Goal: Information Seeking & Learning: Learn about a topic

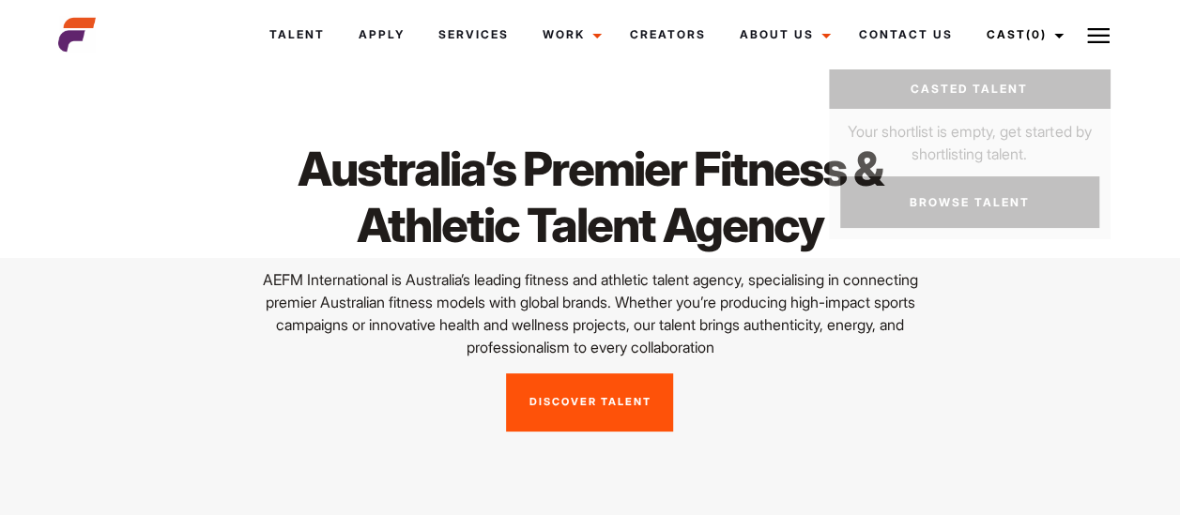
click at [601, 387] on link "Discover Talent" at bounding box center [589, 403] width 167 height 58
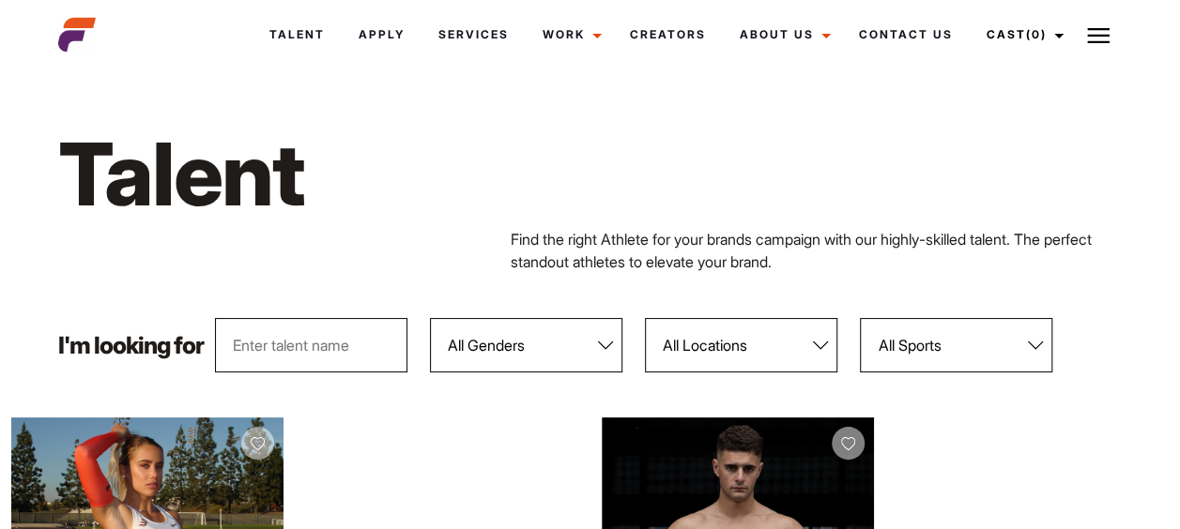
click at [358, 360] on input "text" at bounding box center [311, 345] width 192 height 54
type input "riki"
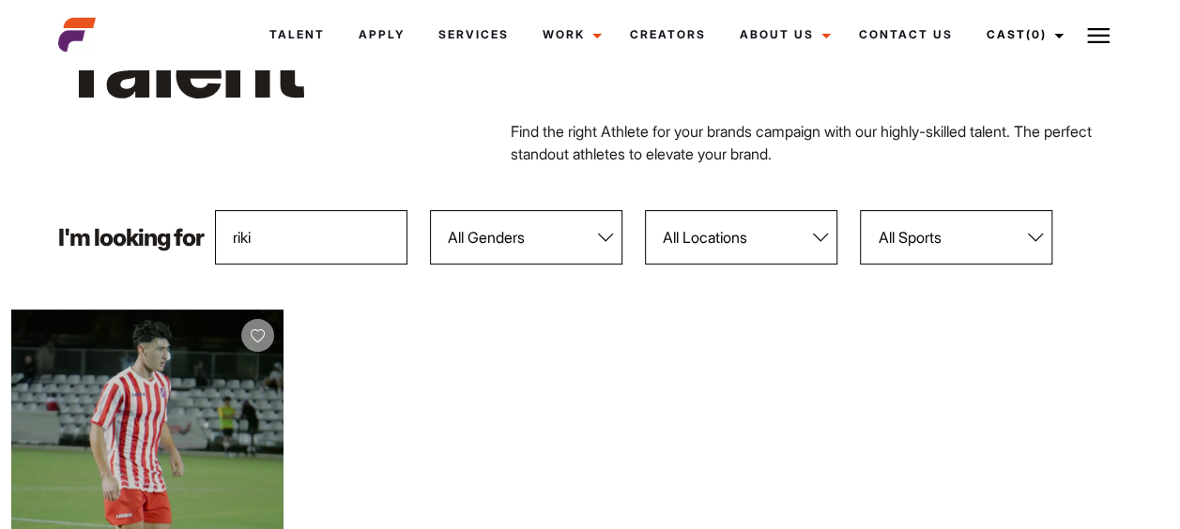
scroll to position [86, 0]
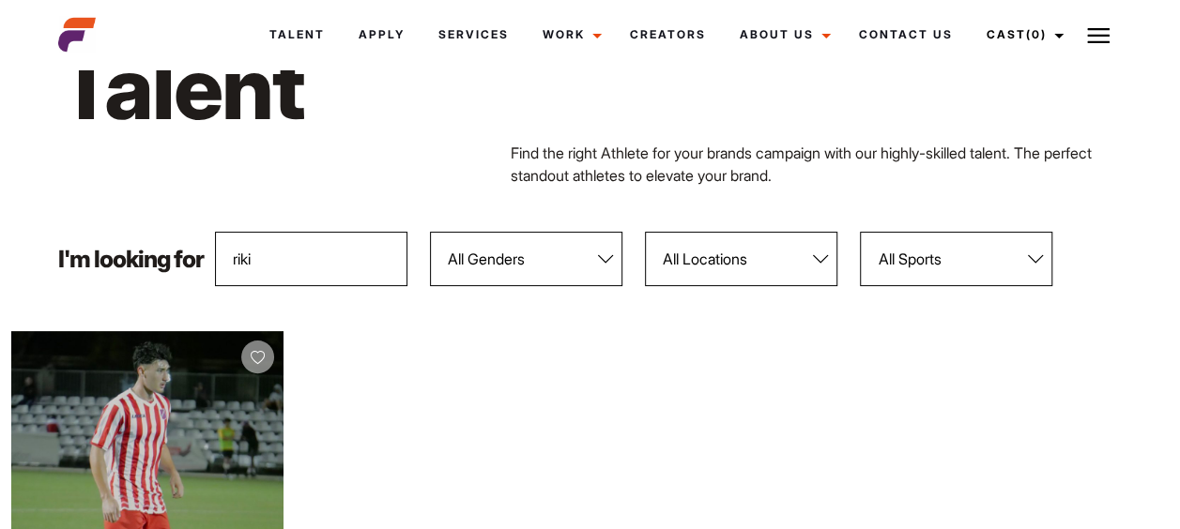
click at [291, 253] on input "riki" at bounding box center [311, 259] width 192 height 54
click at [126, 265] on p "I'm looking for" at bounding box center [130, 259] width 145 height 23
click at [201, 84] on h1 "Talent" at bounding box center [363, 88] width 611 height 108
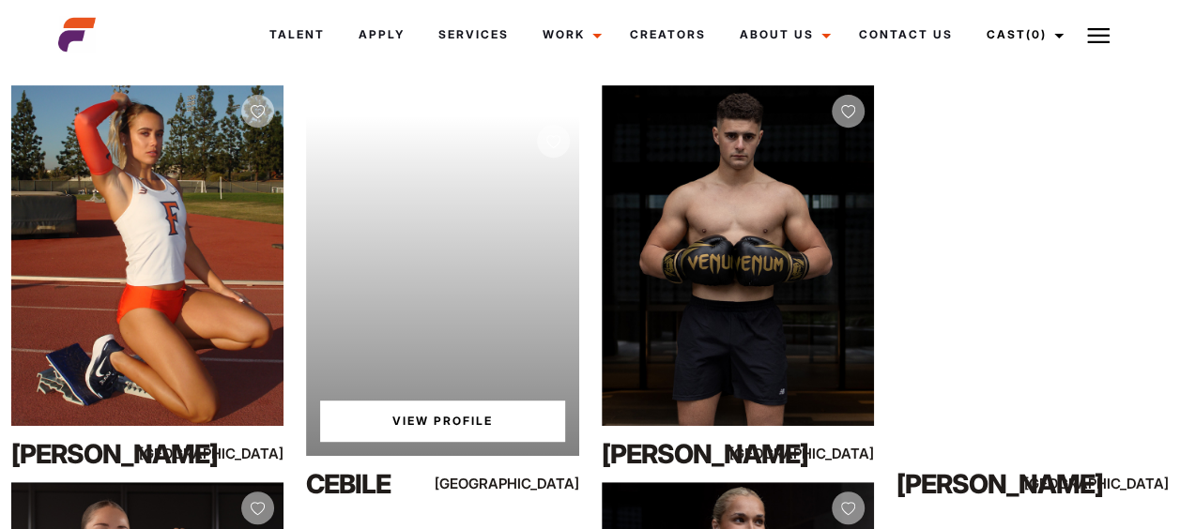
scroll to position [331, 0]
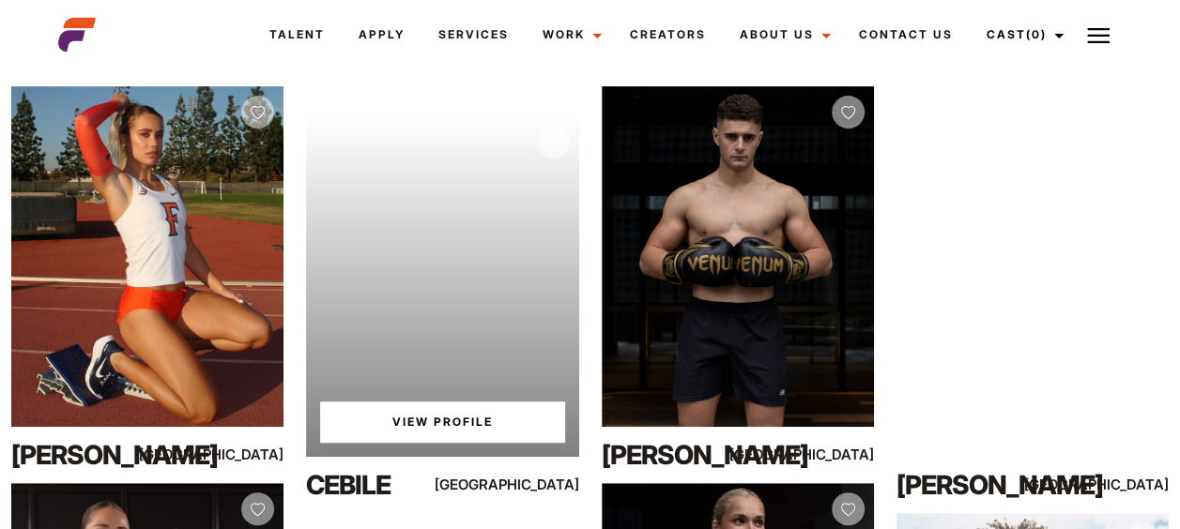
click at [478, 411] on link "View Profile" at bounding box center [442, 422] width 244 height 41
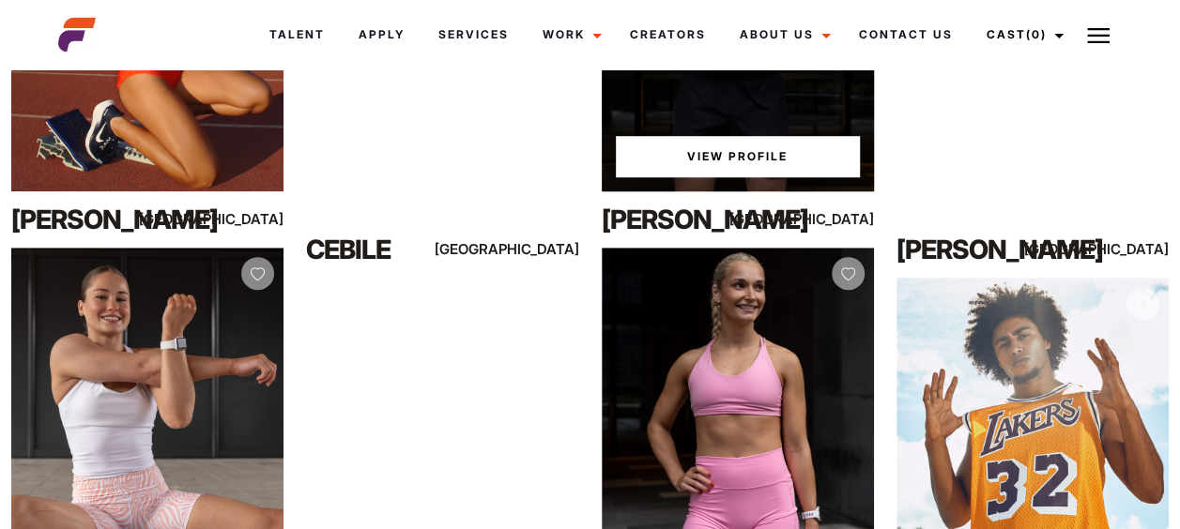
scroll to position [615, 0]
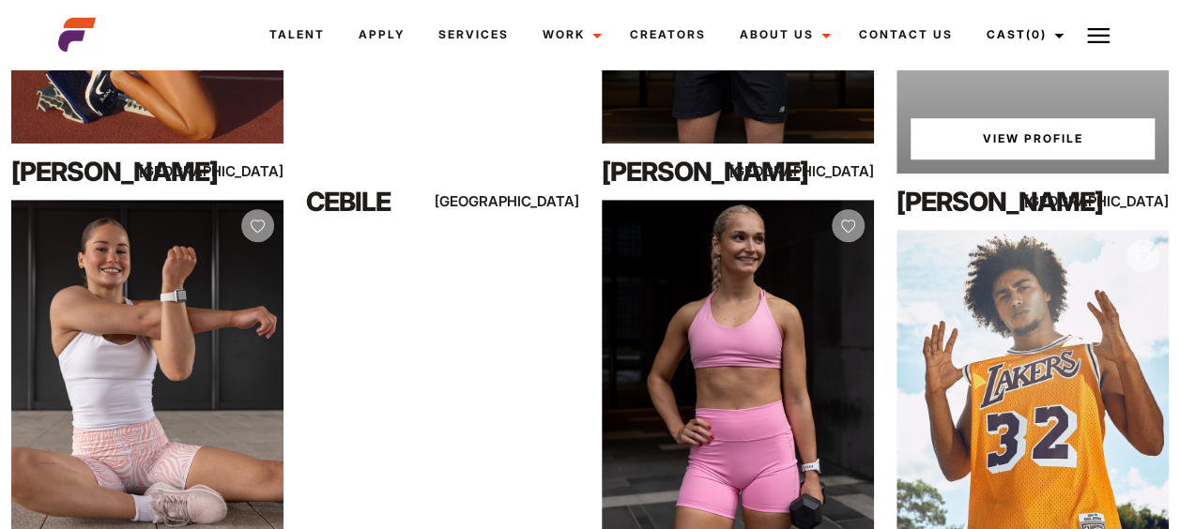
click at [1006, 102] on div "Your browser does not support the video tag. View Profile" at bounding box center [1032, 3] width 272 height 341
click at [1007, 120] on link "View Profile" at bounding box center [1032, 138] width 244 height 41
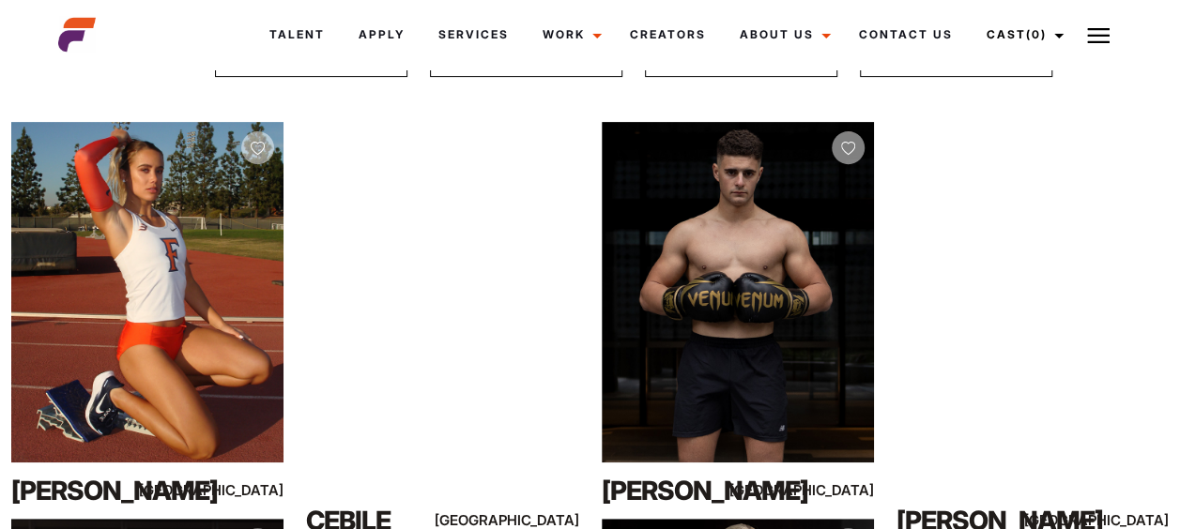
scroll to position [322, 0]
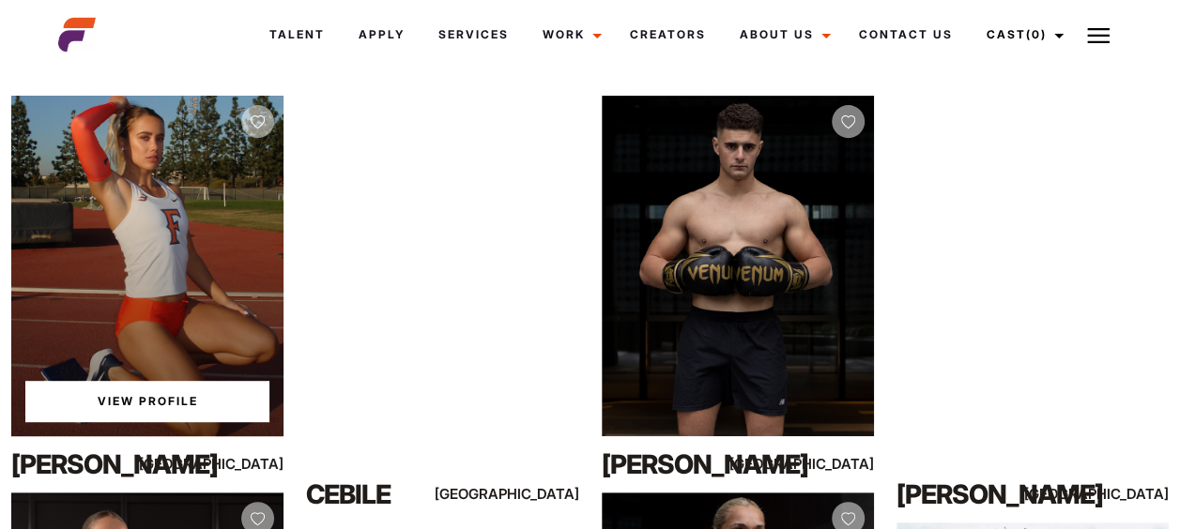
click at [153, 412] on link "View Profile" at bounding box center [147, 401] width 244 height 41
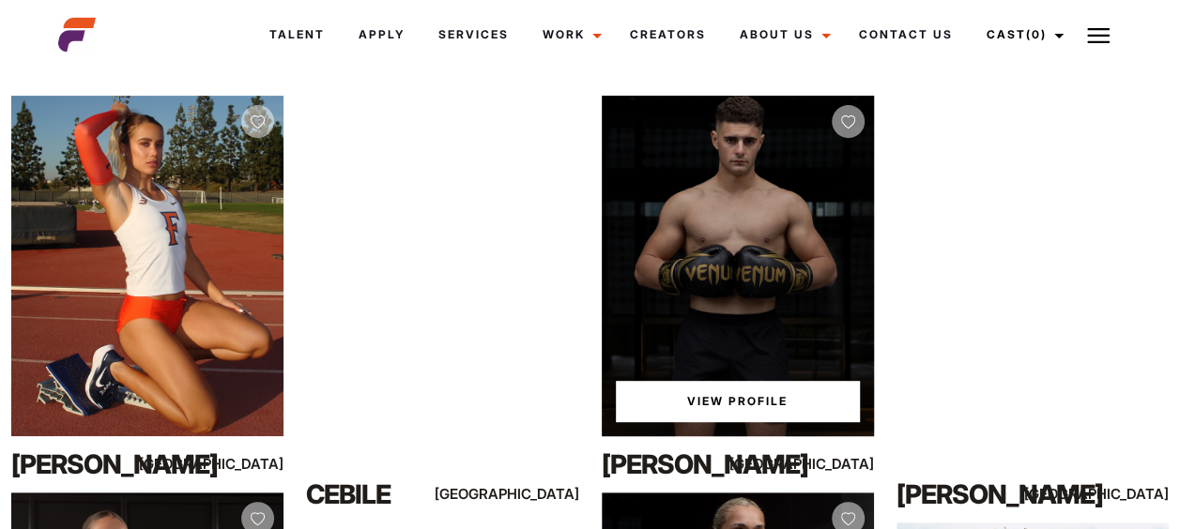
click at [603, 280] on div "View Profile" at bounding box center [738, 266] width 272 height 341
click at [724, 398] on link "View Profile" at bounding box center [738, 401] width 244 height 41
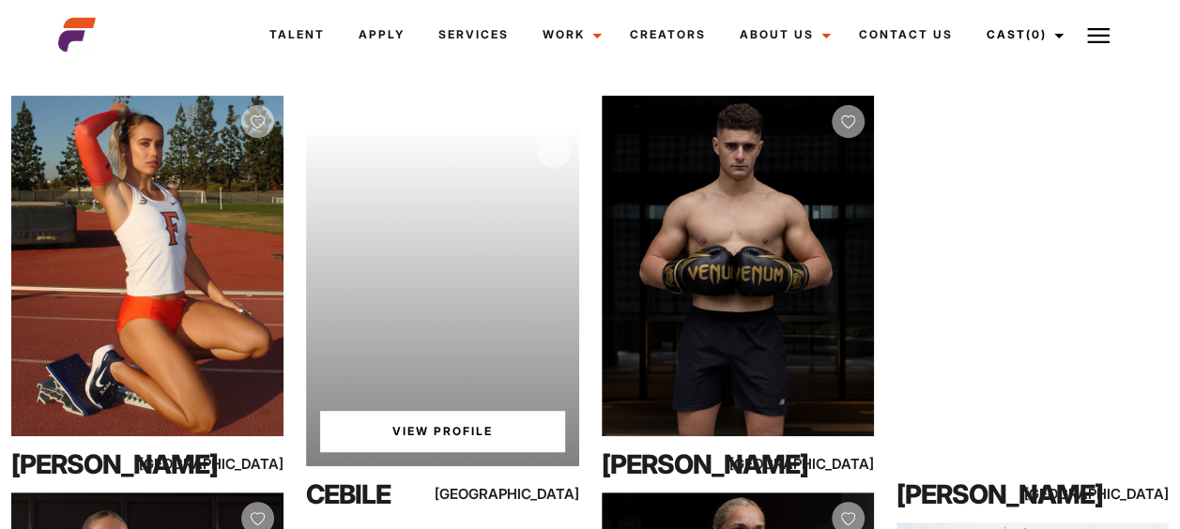
click at [546, 293] on div "Your browser does not support the video tag. View Profile" at bounding box center [442, 296] width 272 height 341
click at [482, 400] on div "Your browser does not support the video tag. View Profile" at bounding box center [442, 296] width 272 height 341
click at [479, 420] on link "View Profile" at bounding box center [442, 431] width 244 height 41
click at [369, 413] on link "View Profile" at bounding box center [442, 431] width 244 height 41
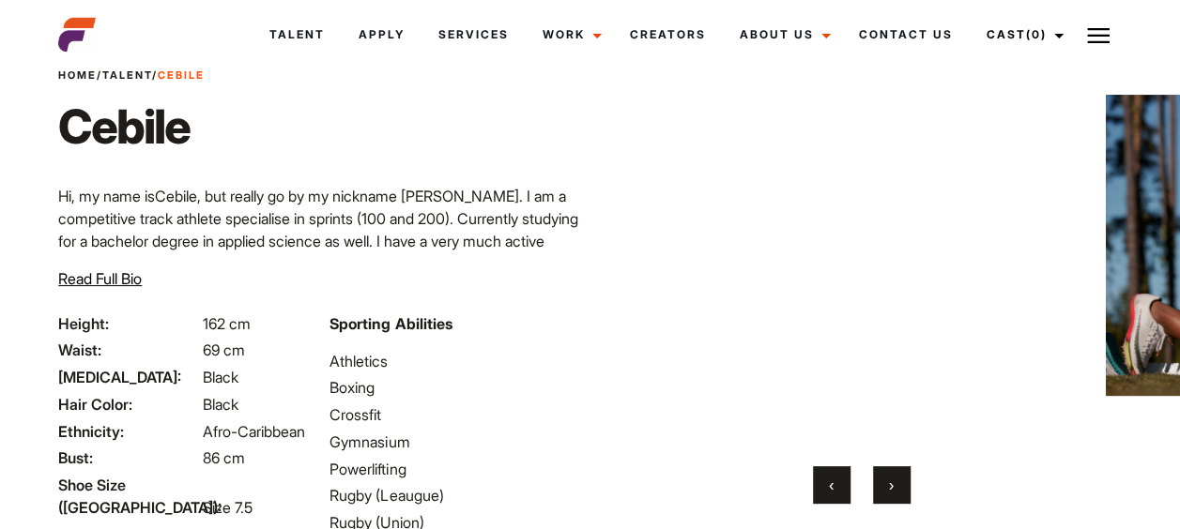
scroll to position [55, 0]
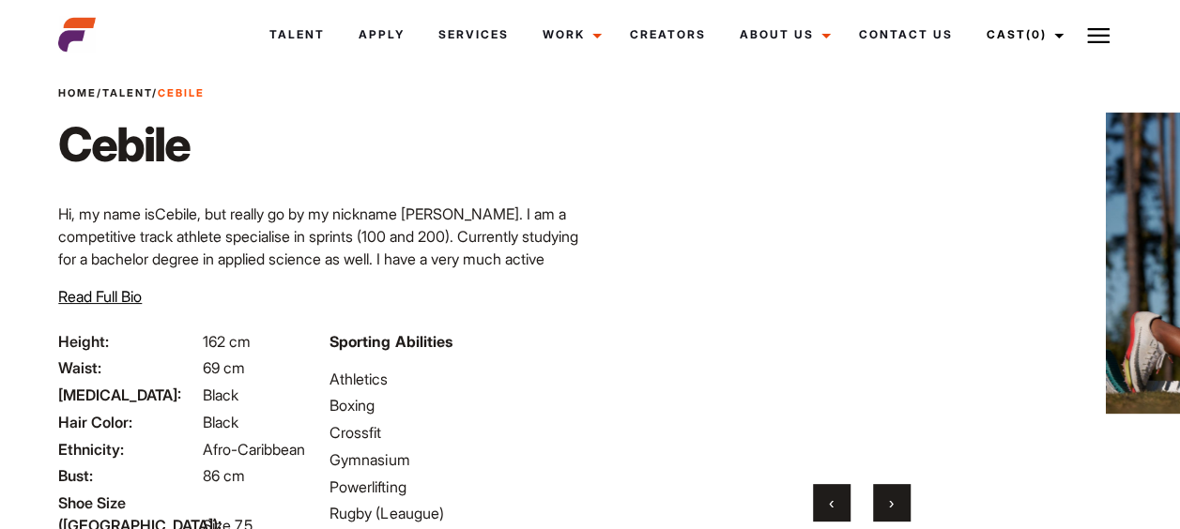
click at [889, 505] on span "›" at bounding box center [891, 503] width 5 height 19
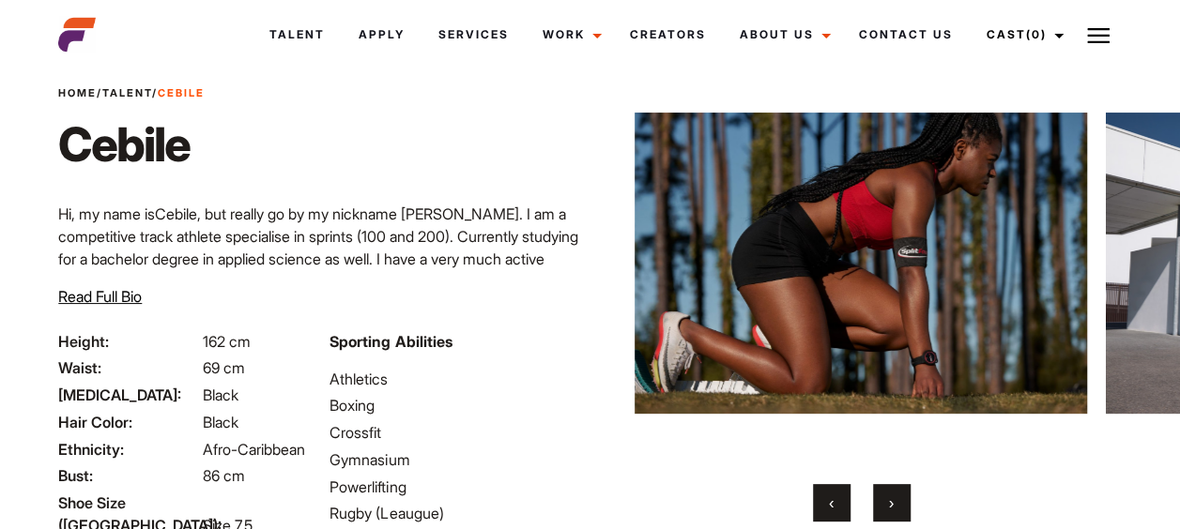
click at [889, 505] on span "›" at bounding box center [891, 503] width 5 height 19
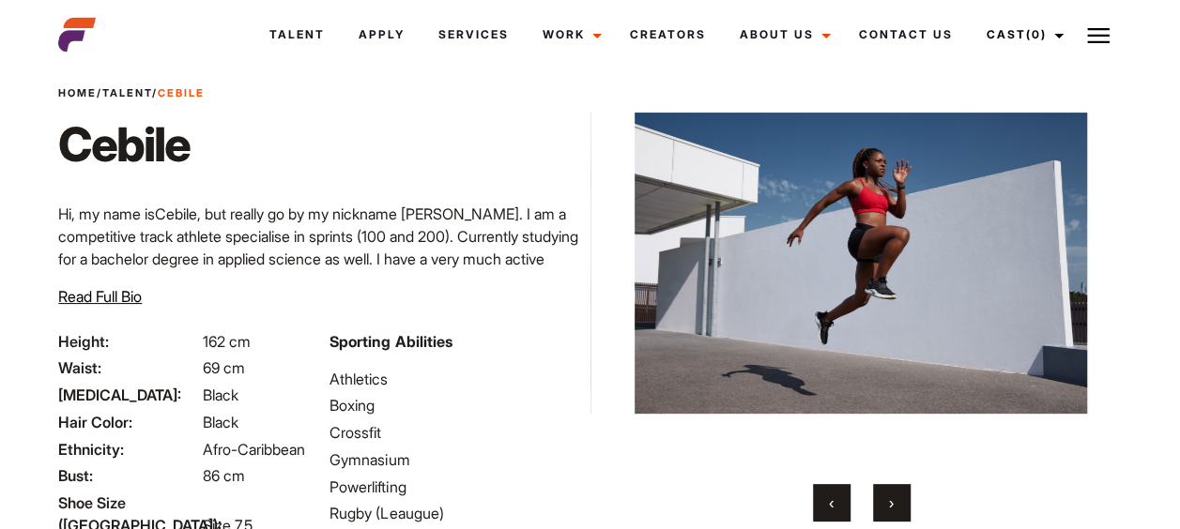
click at [889, 505] on span "›" at bounding box center [891, 503] width 5 height 19
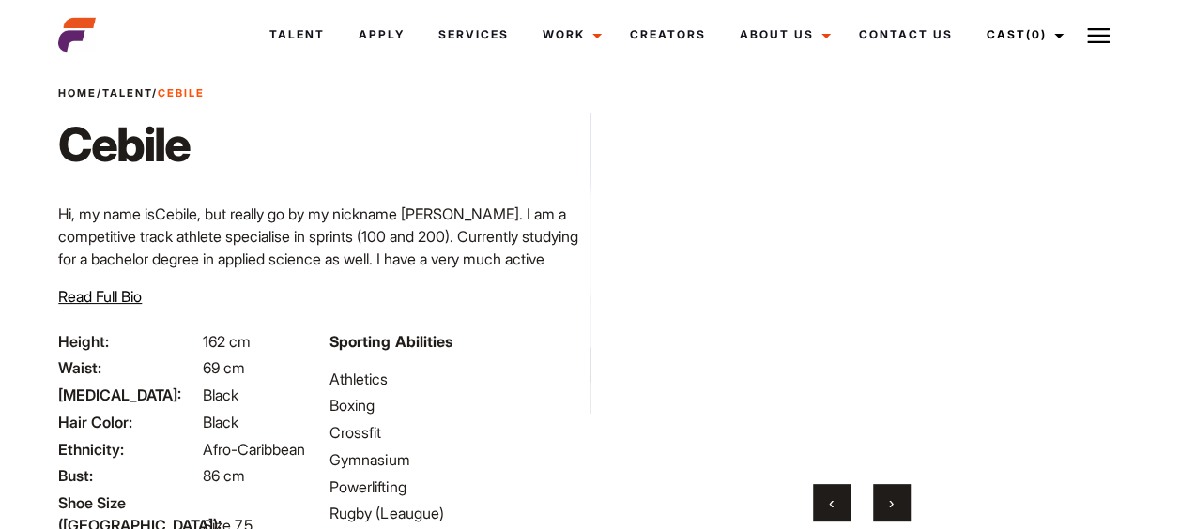
click at [889, 505] on span "›" at bounding box center [891, 503] width 5 height 19
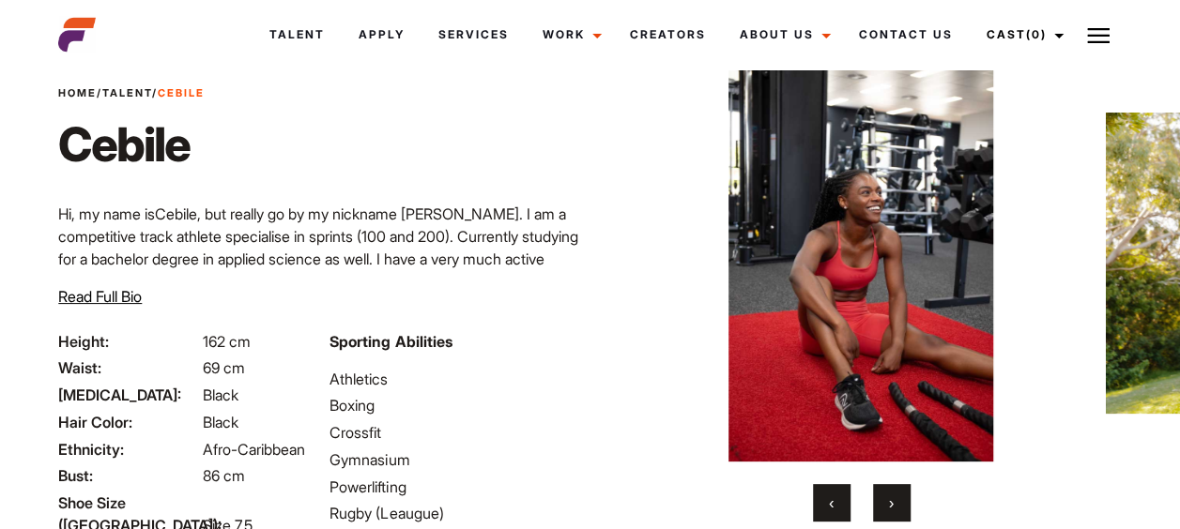
click at [889, 505] on span "›" at bounding box center [891, 503] width 5 height 19
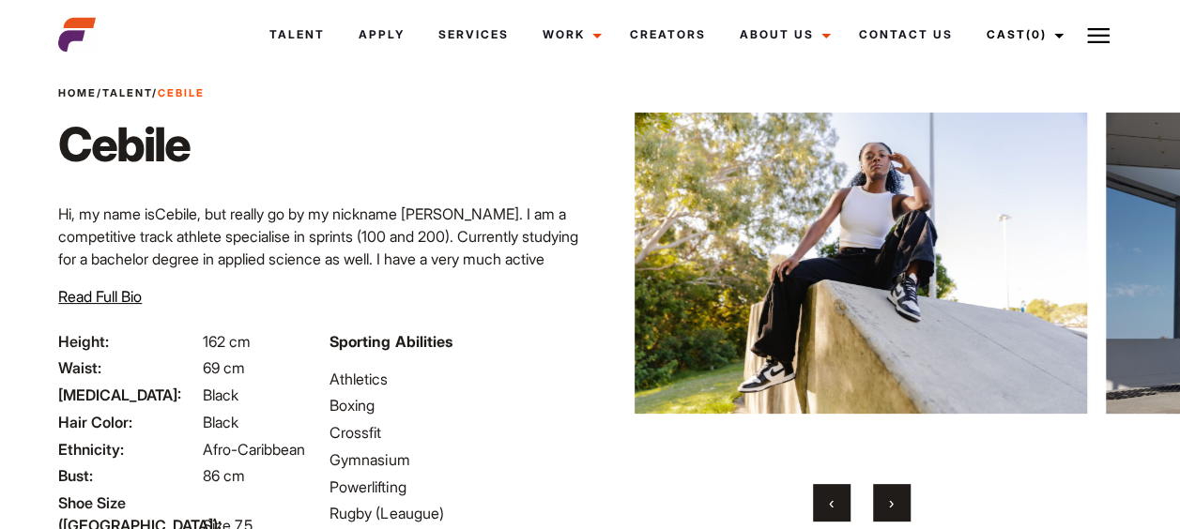
click at [889, 505] on span "›" at bounding box center [891, 503] width 5 height 19
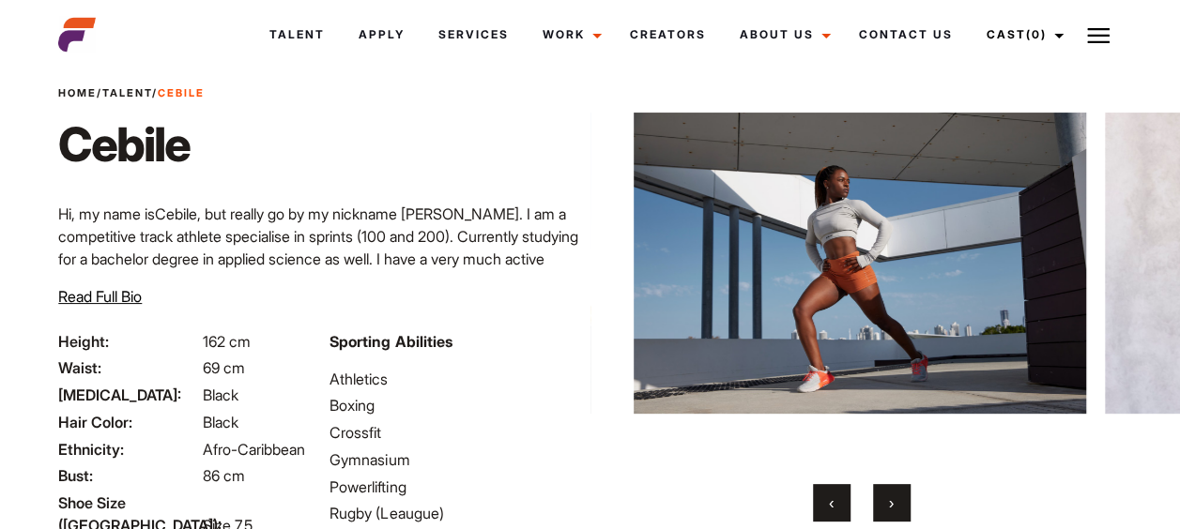
click at [889, 505] on span "›" at bounding box center [891, 503] width 5 height 19
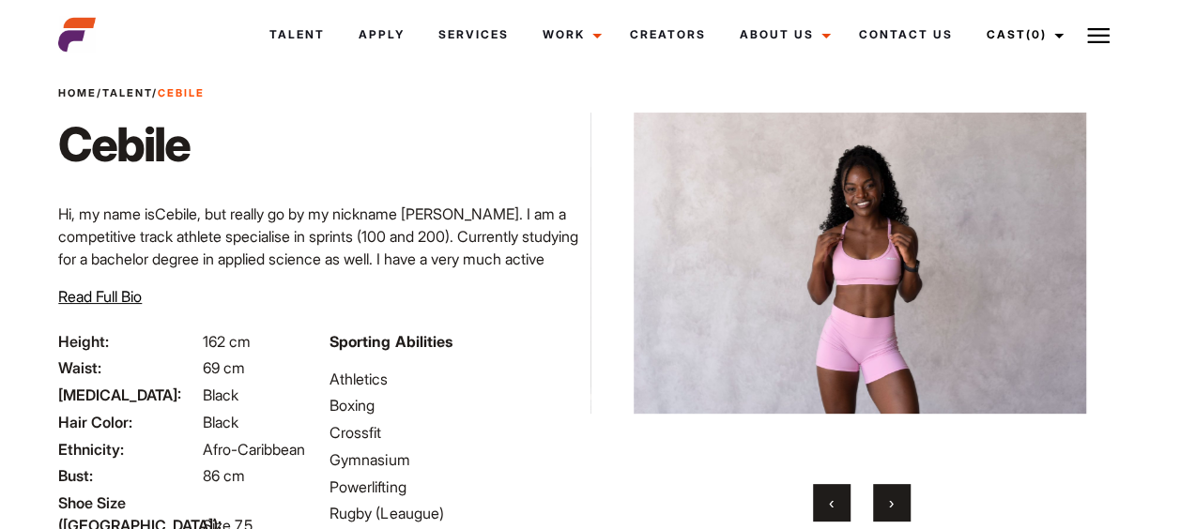
click at [889, 505] on span "›" at bounding box center [891, 503] width 5 height 19
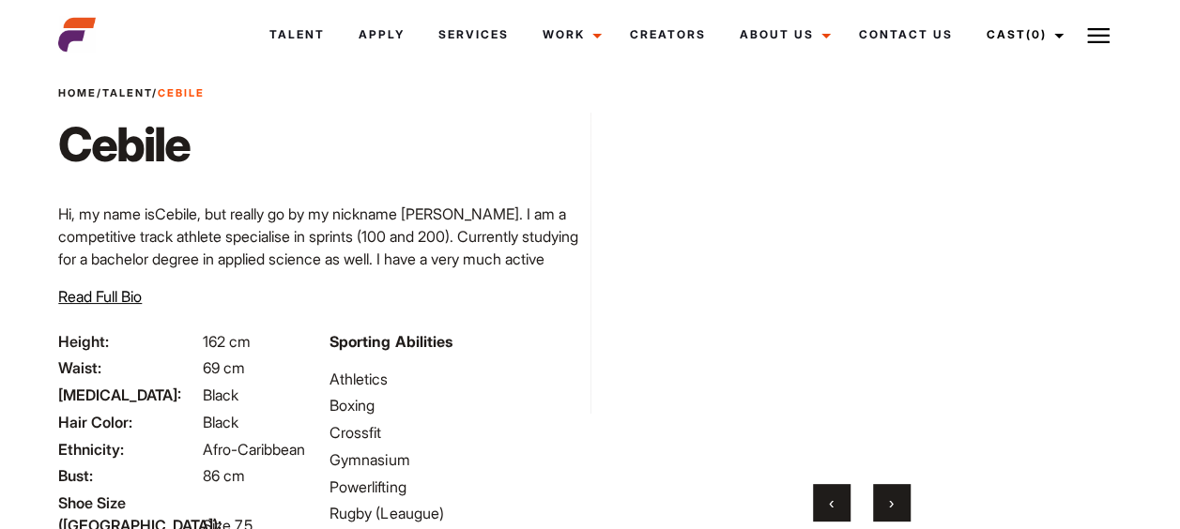
click at [889, 505] on span "›" at bounding box center [891, 503] width 5 height 19
click at [830, 501] on span "‹" at bounding box center [831, 503] width 5 height 19
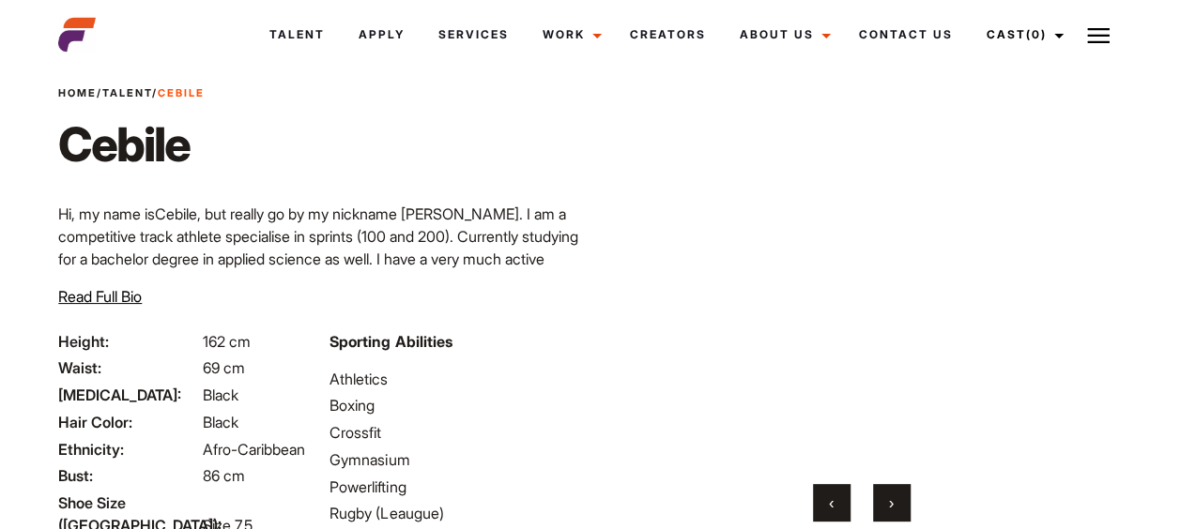
click at [830, 501] on span "‹" at bounding box center [831, 503] width 5 height 19
click at [880, 501] on button "›" at bounding box center [892, 503] width 38 height 38
click at [886, 501] on button "›" at bounding box center [892, 503] width 38 height 38
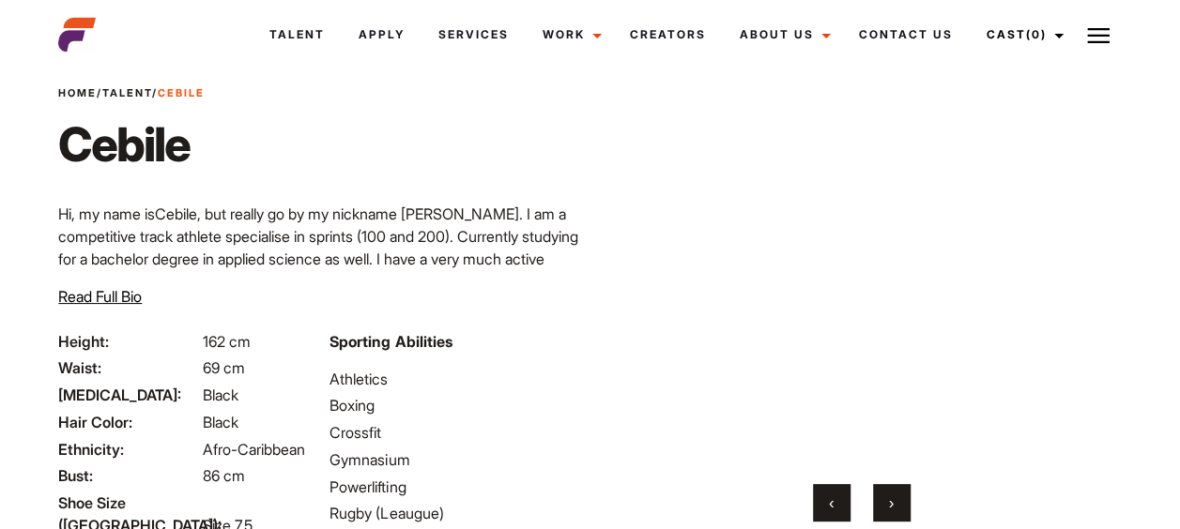
click at [886, 501] on button "›" at bounding box center [892, 503] width 38 height 38
click at [831, 499] on span "‹" at bounding box center [831, 503] width 5 height 19
click at [893, 502] on span "›" at bounding box center [891, 503] width 5 height 19
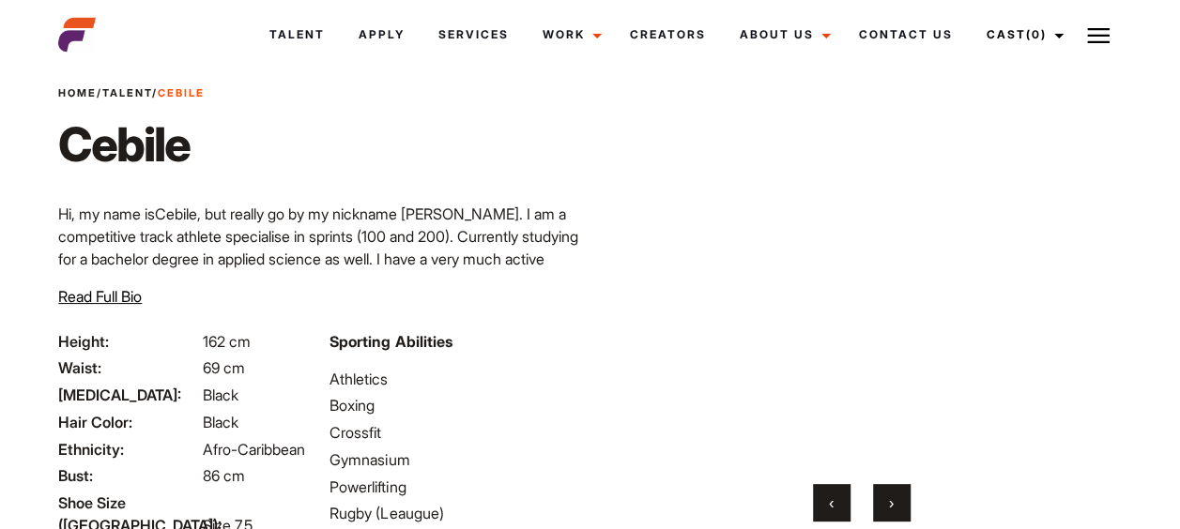
click at [893, 502] on span "›" at bounding box center [891, 503] width 5 height 19
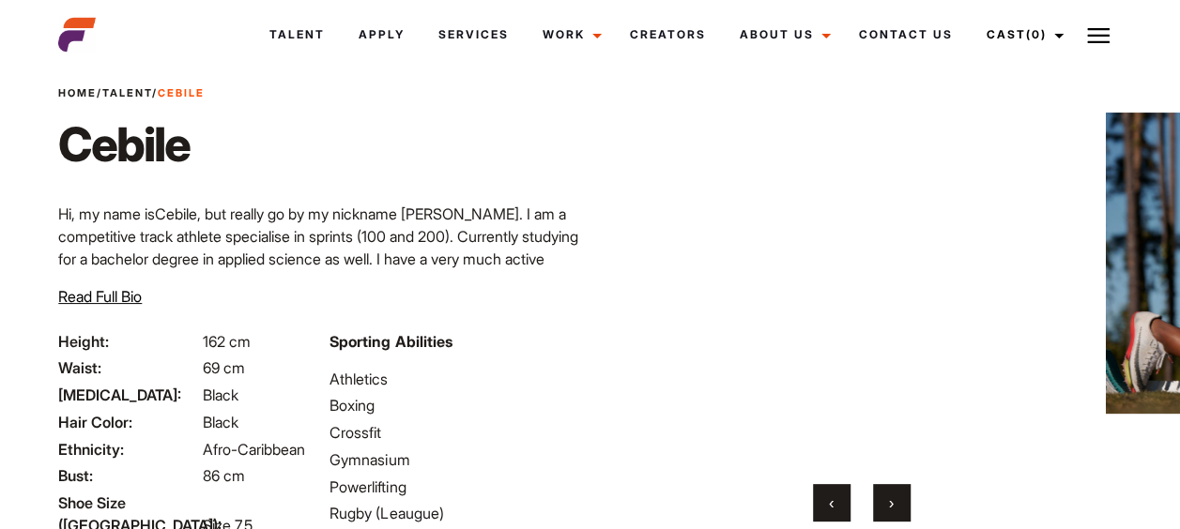
click at [893, 502] on span "›" at bounding box center [891, 503] width 5 height 19
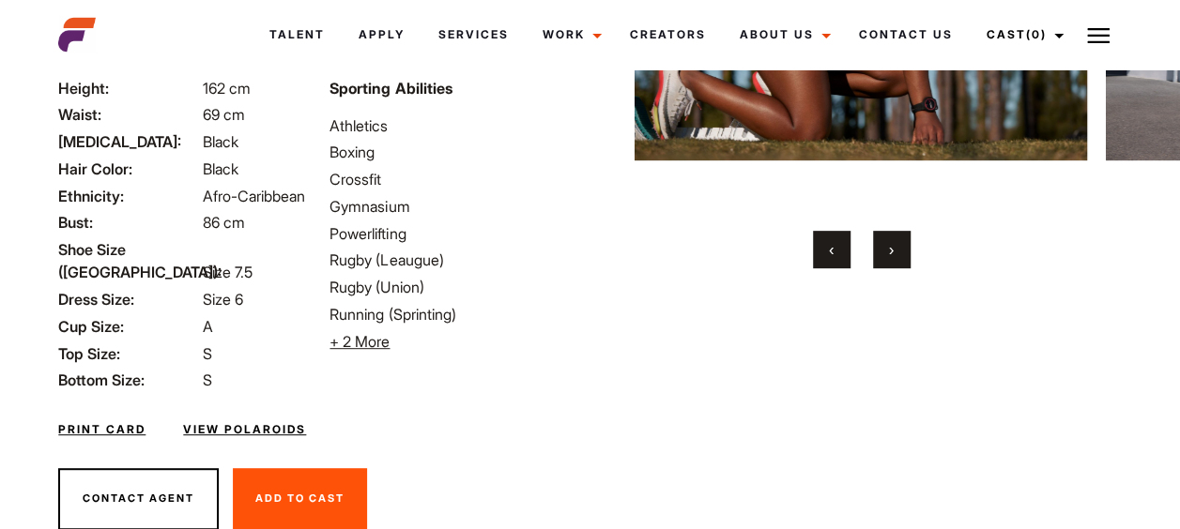
scroll to position [347, 0]
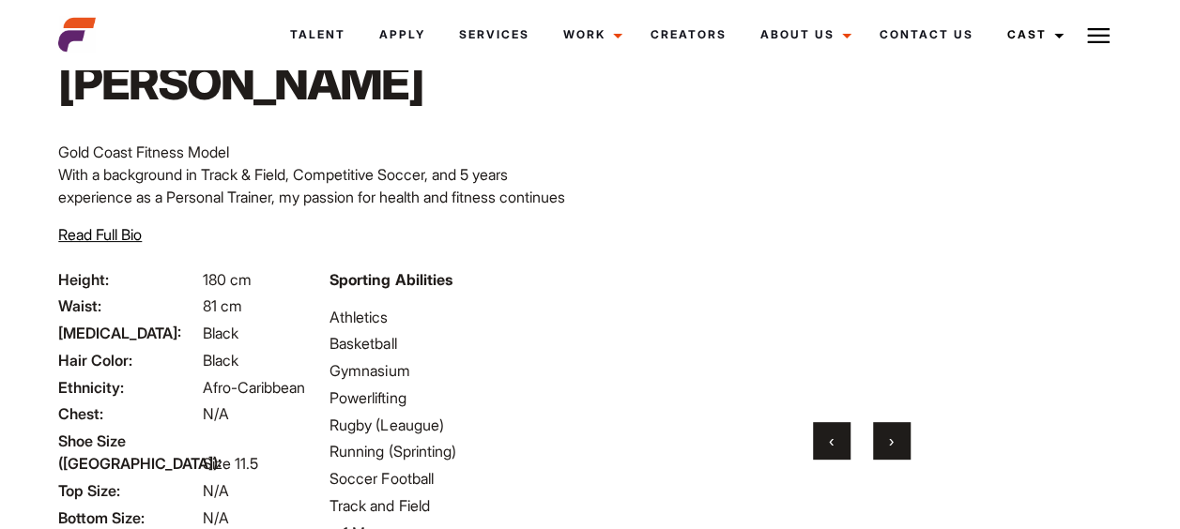
scroll to position [117, 0]
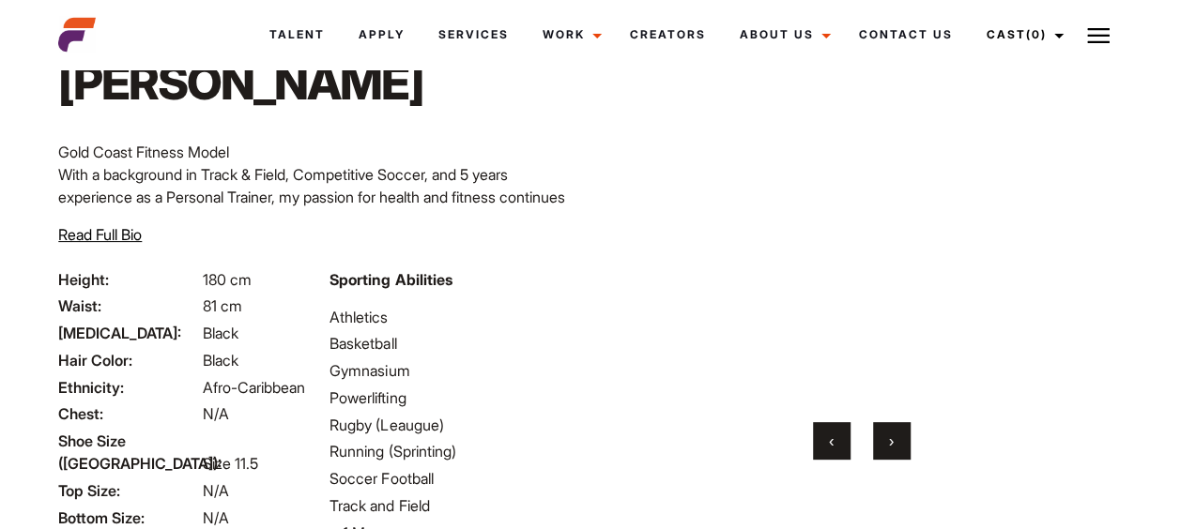
click at [891, 448] on span "›" at bounding box center [891, 441] width 5 height 19
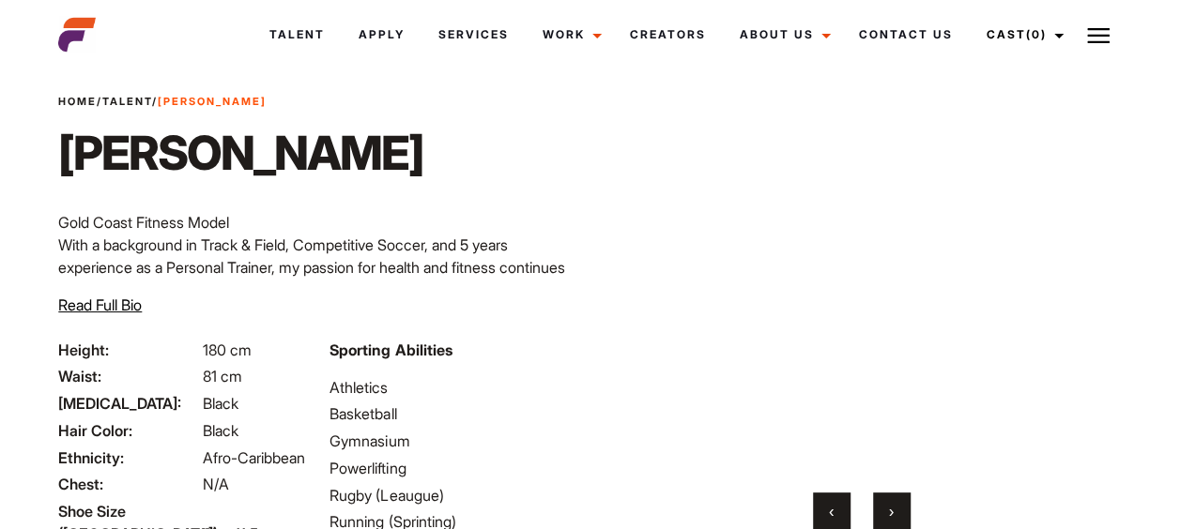
scroll to position [46, 0]
click at [892, 509] on span "›" at bounding box center [891, 512] width 5 height 19
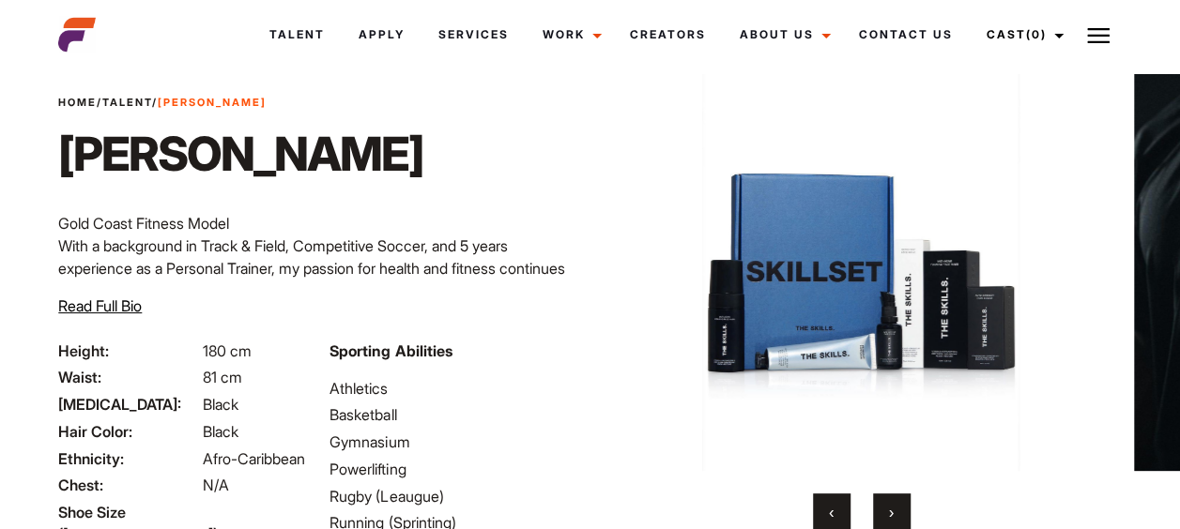
click at [816, 499] on button "‹" at bounding box center [832, 513] width 38 height 38
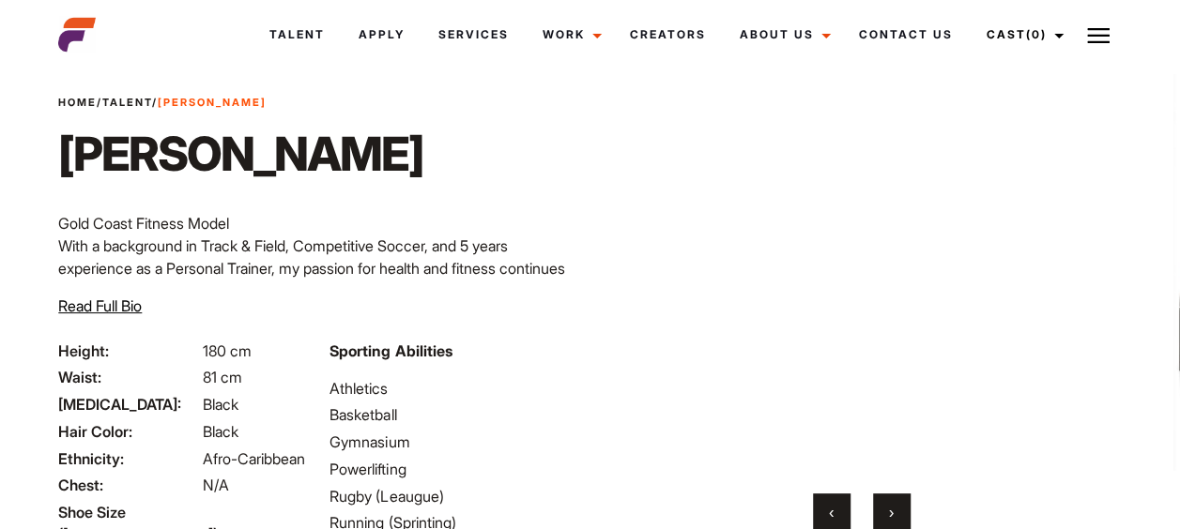
click at [882, 506] on button "›" at bounding box center [892, 513] width 38 height 38
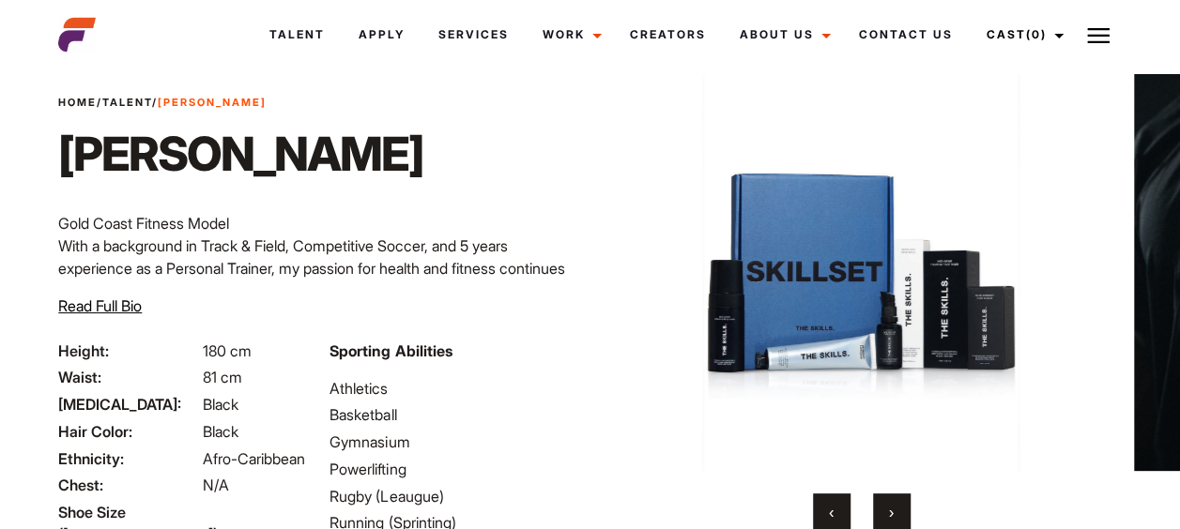
click at [882, 506] on button "›" at bounding box center [892, 513] width 38 height 38
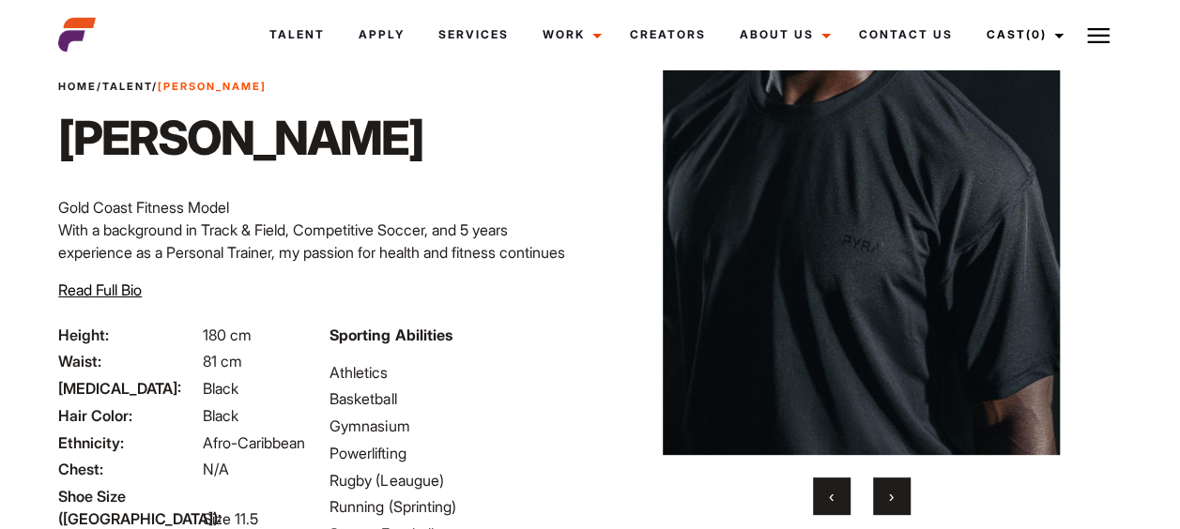
scroll to position [101, 0]
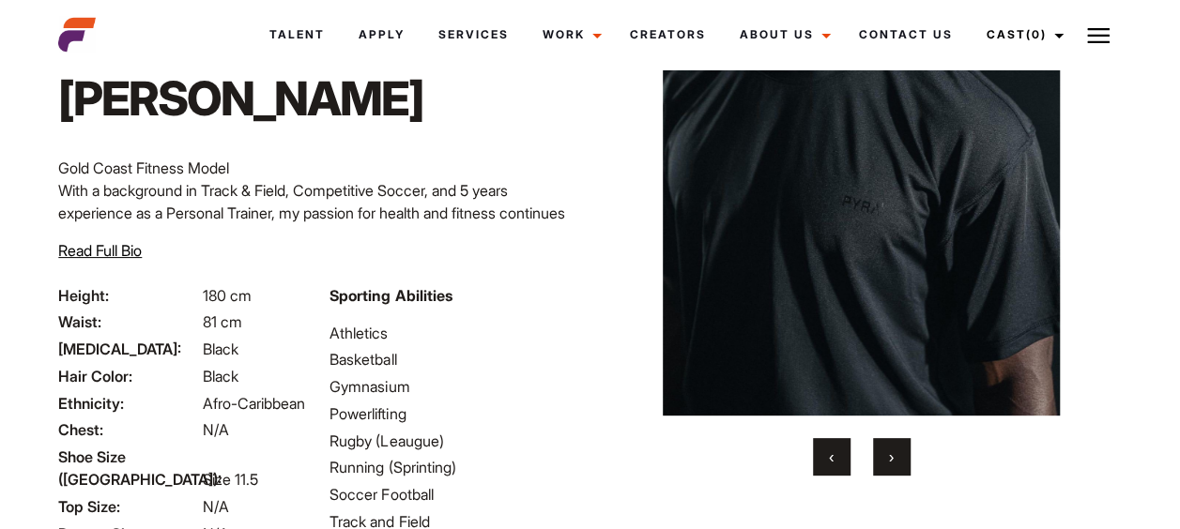
click at [892, 450] on span "›" at bounding box center [891, 457] width 5 height 19
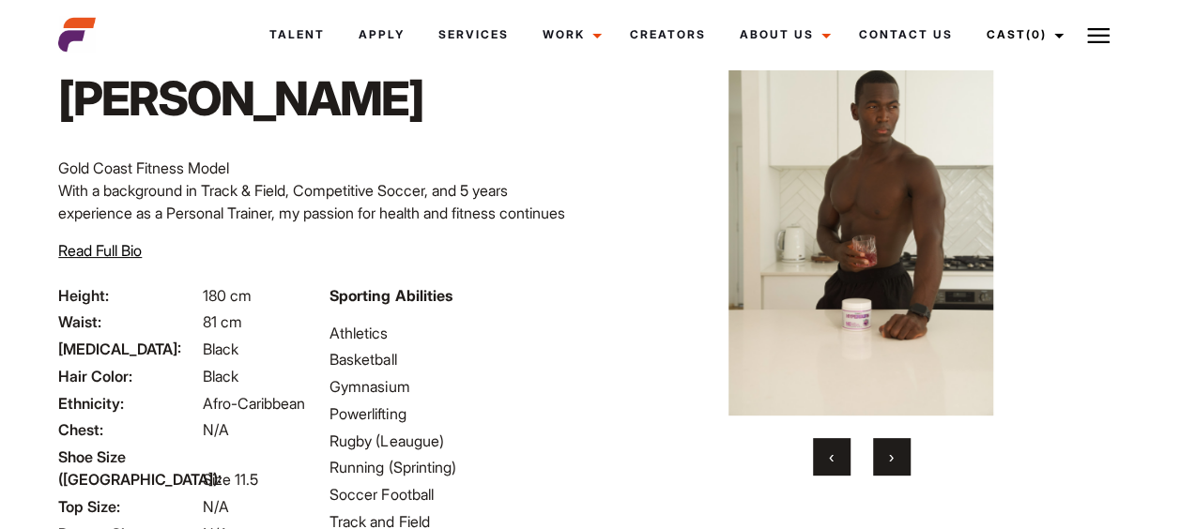
click at [892, 450] on span "›" at bounding box center [891, 457] width 5 height 19
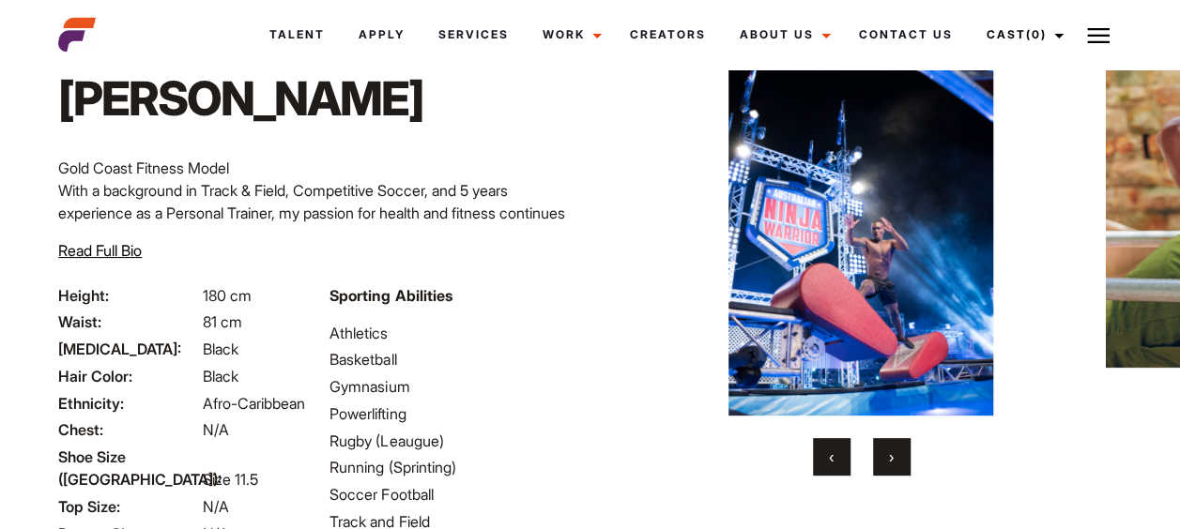
click at [892, 450] on span "›" at bounding box center [891, 457] width 5 height 19
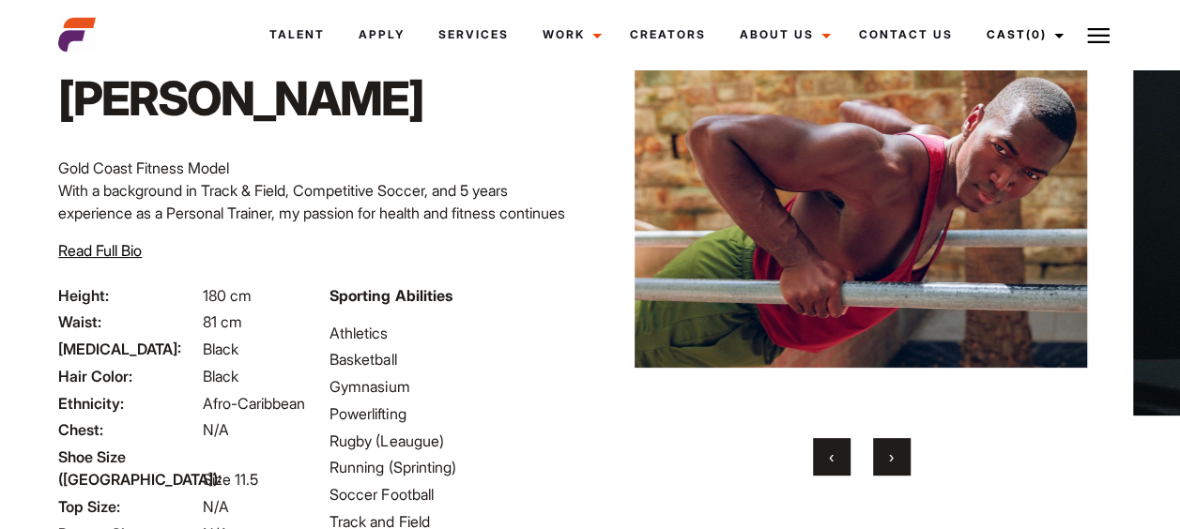
click at [892, 450] on span "›" at bounding box center [891, 457] width 5 height 19
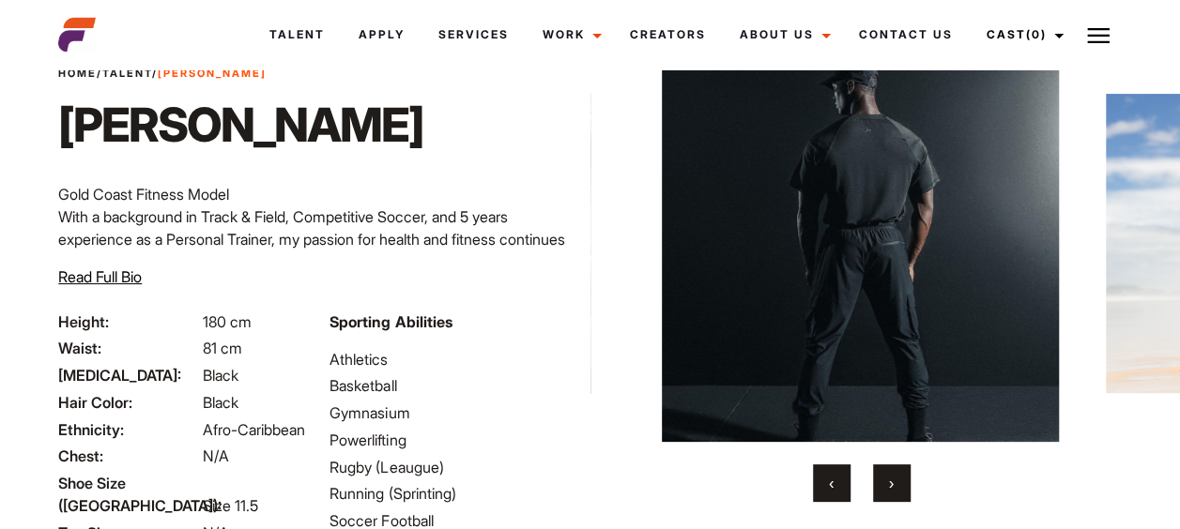
scroll to position [73, 0]
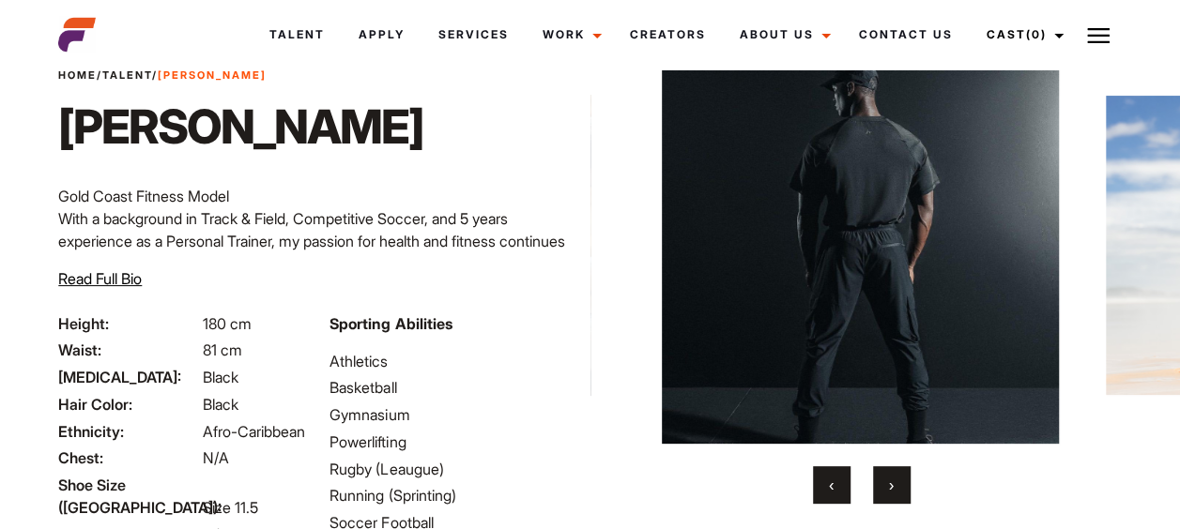
click at [890, 488] on span "›" at bounding box center [891, 485] width 5 height 19
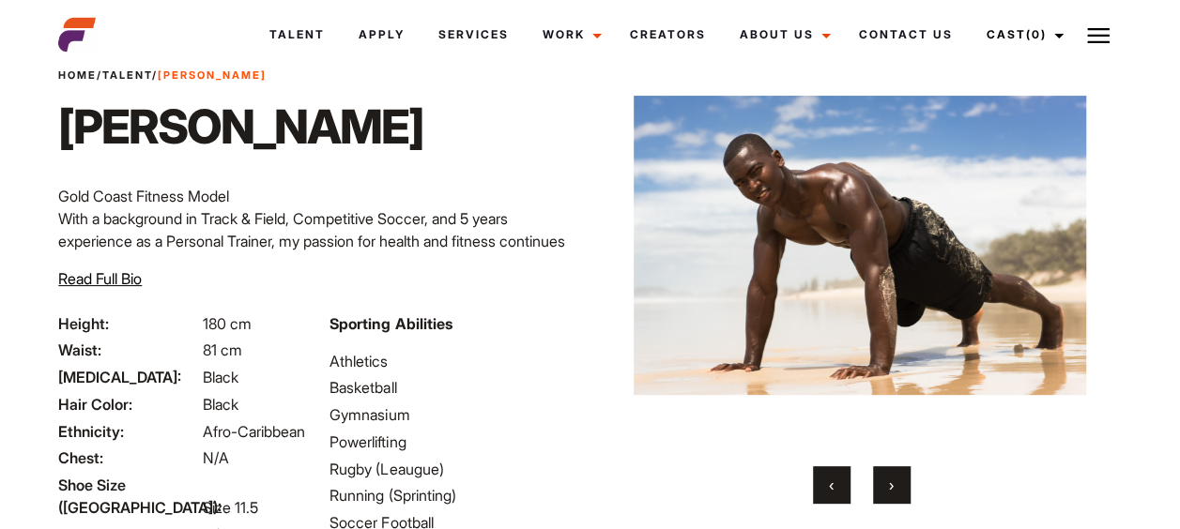
click at [890, 489] on span "›" at bounding box center [891, 485] width 5 height 19
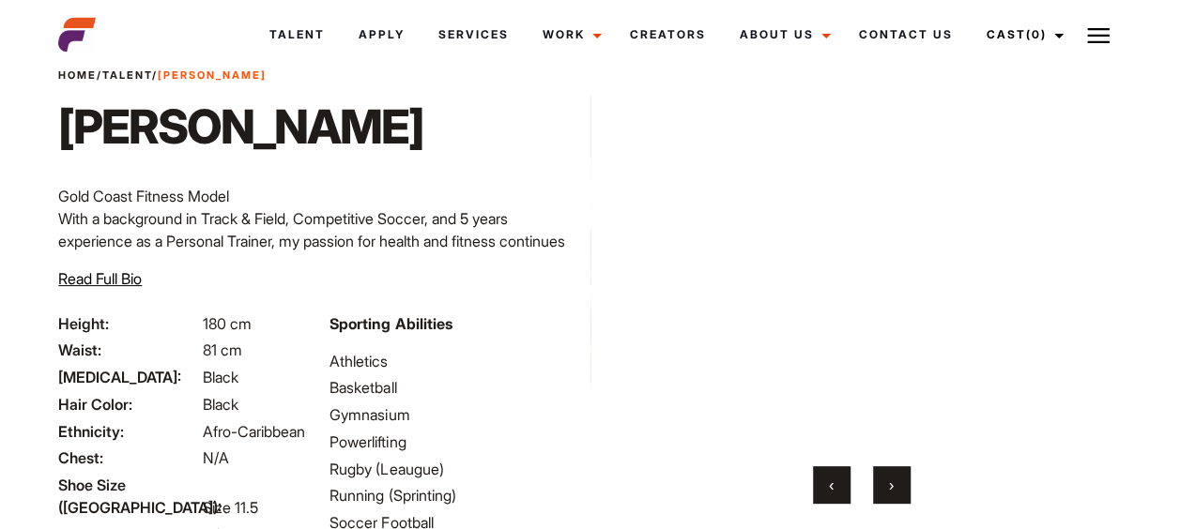
click at [890, 489] on span "›" at bounding box center [891, 485] width 5 height 19
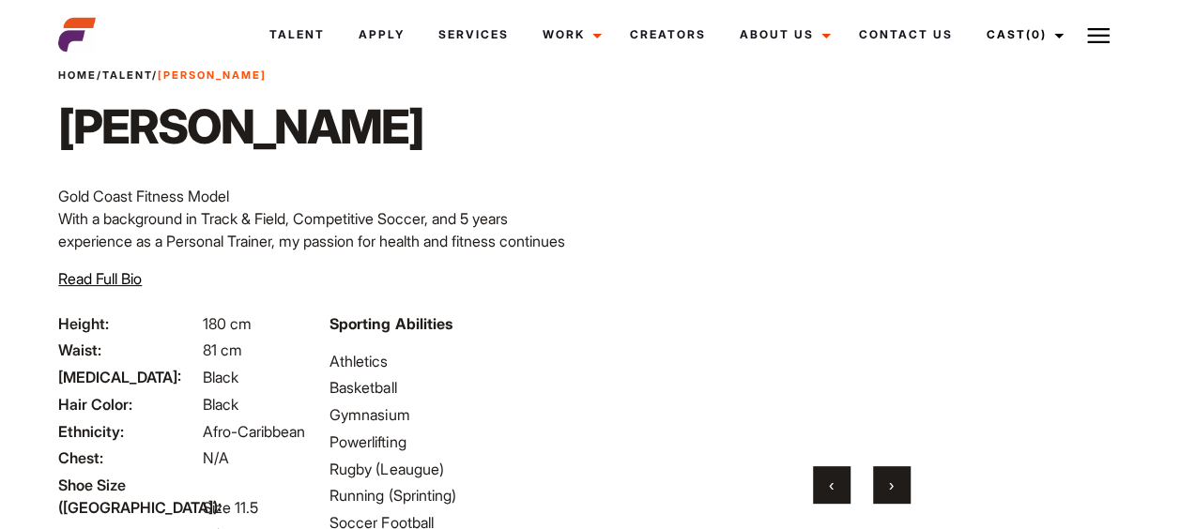
click at [890, 489] on span "›" at bounding box center [891, 485] width 5 height 19
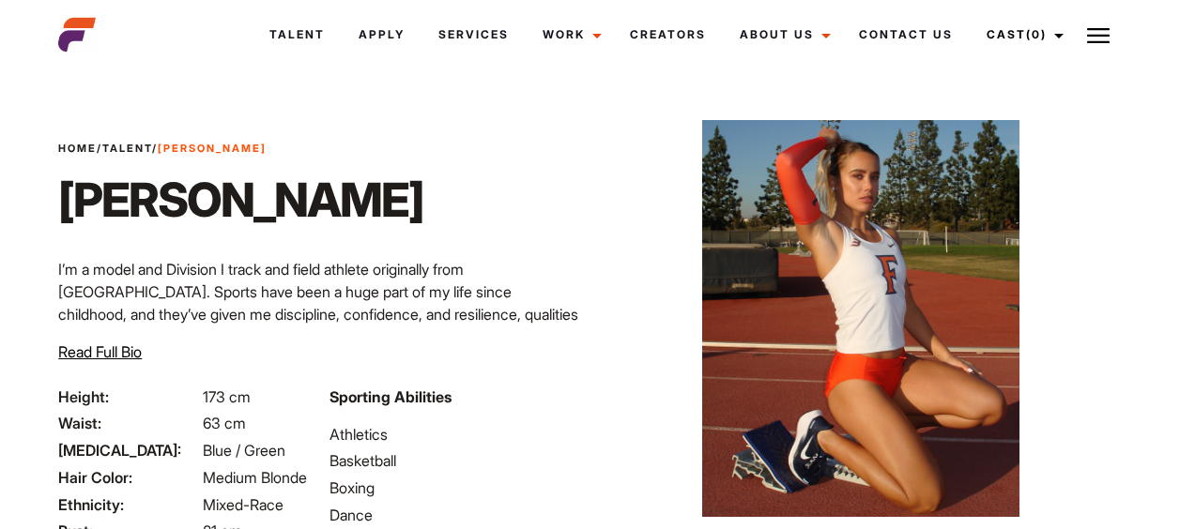
scroll to position [53, 0]
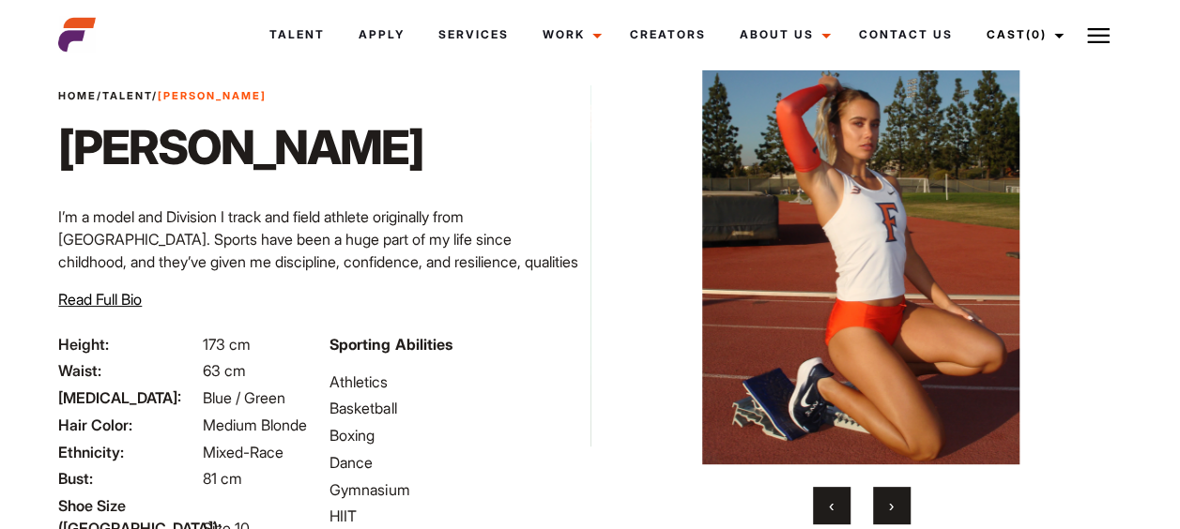
click at [890, 497] on span "›" at bounding box center [891, 505] width 5 height 19
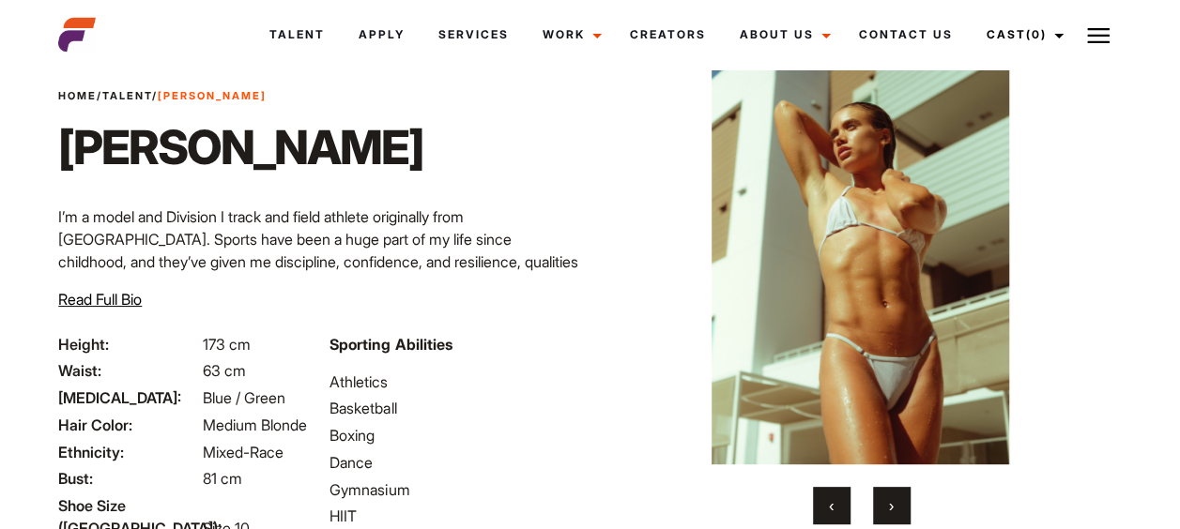
click at [890, 497] on span "›" at bounding box center [891, 505] width 5 height 19
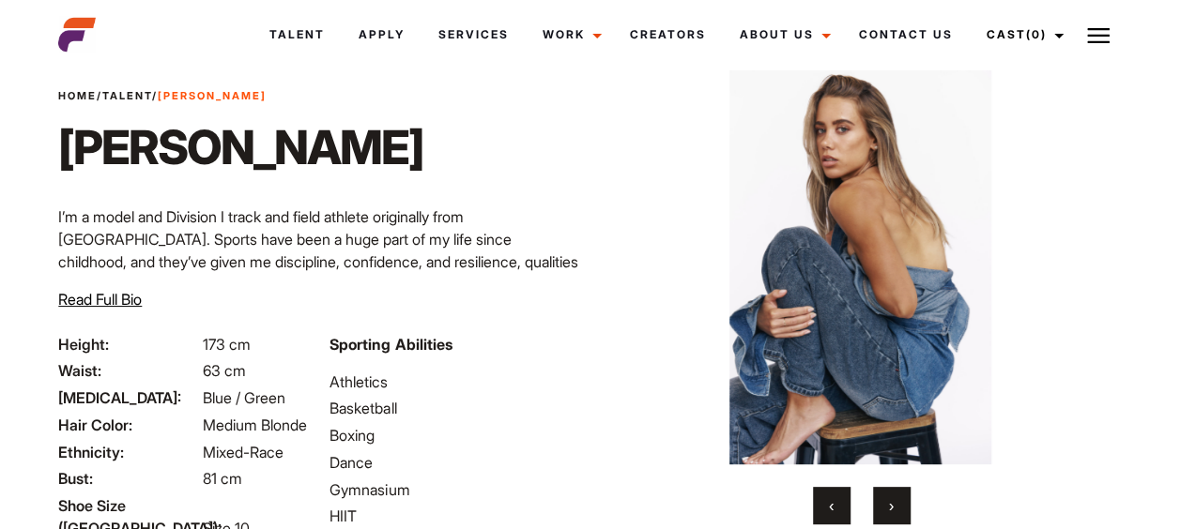
click at [890, 497] on span "›" at bounding box center [891, 505] width 5 height 19
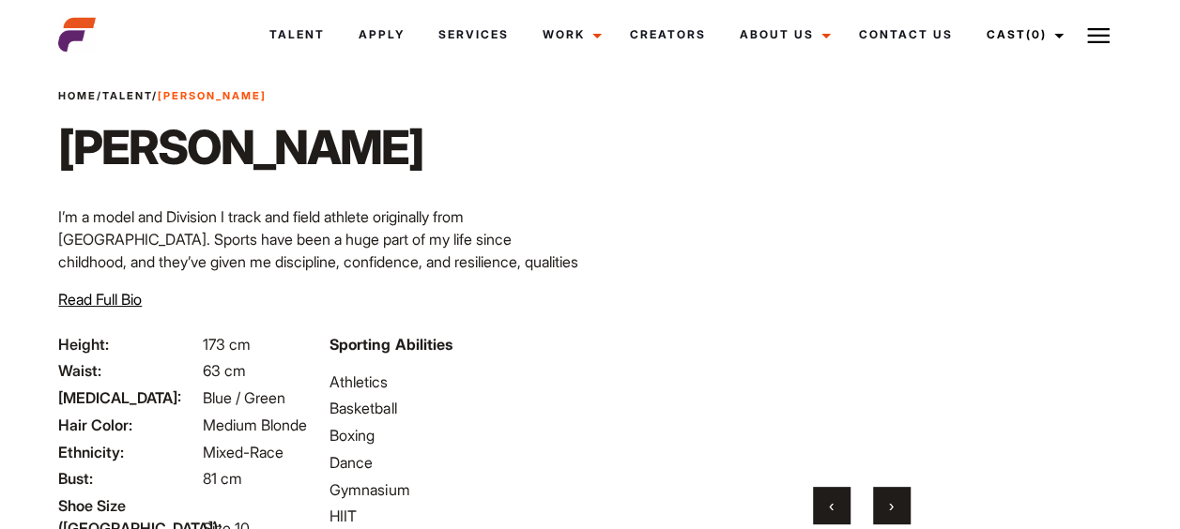
click at [890, 497] on span "›" at bounding box center [891, 505] width 5 height 19
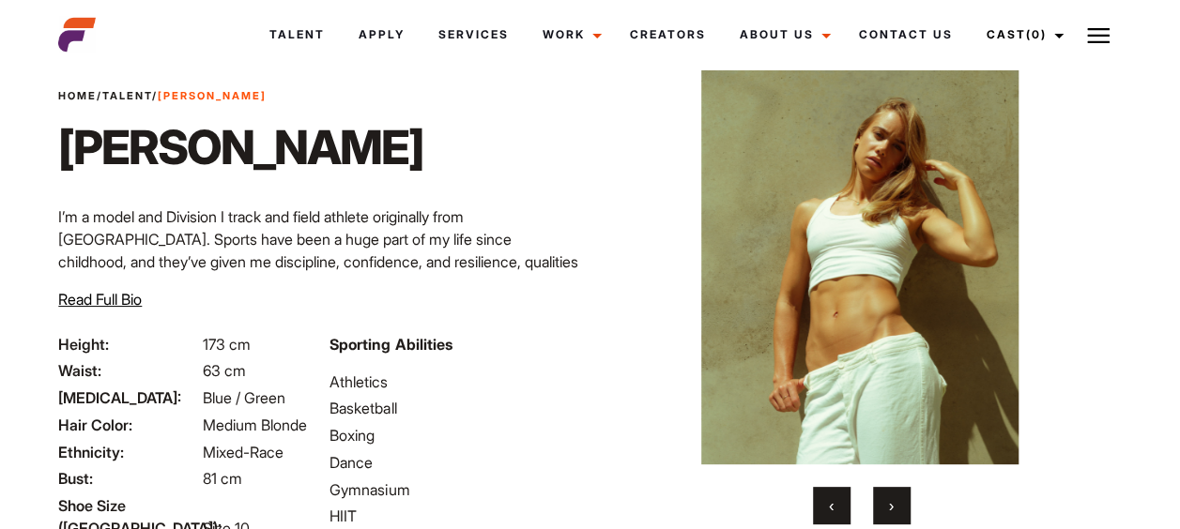
click at [890, 497] on span "›" at bounding box center [891, 505] width 5 height 19
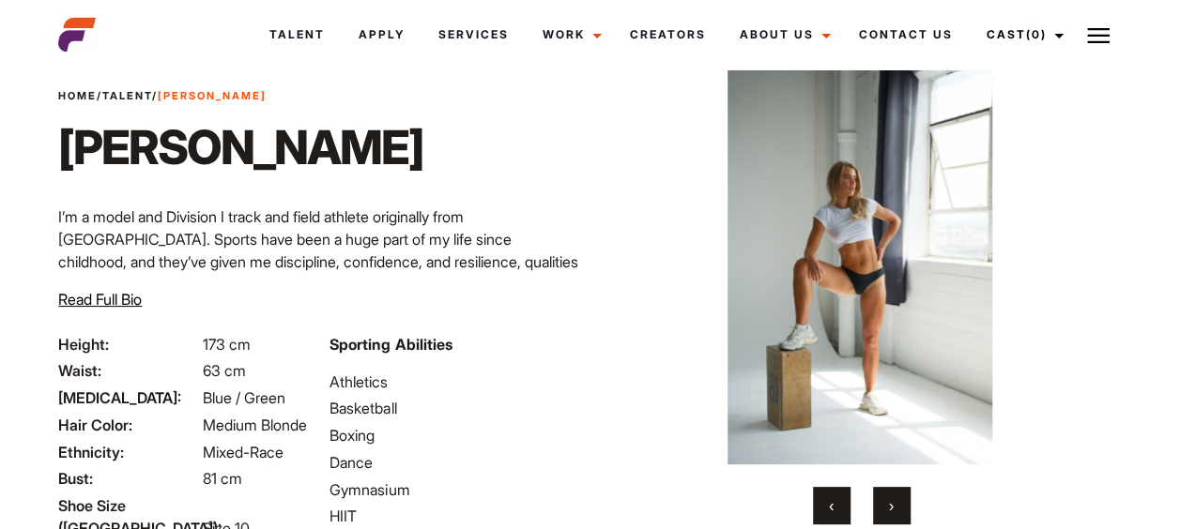
click at [890, 497] on span "›" at bounding box center [891, 505] width 5 height 19
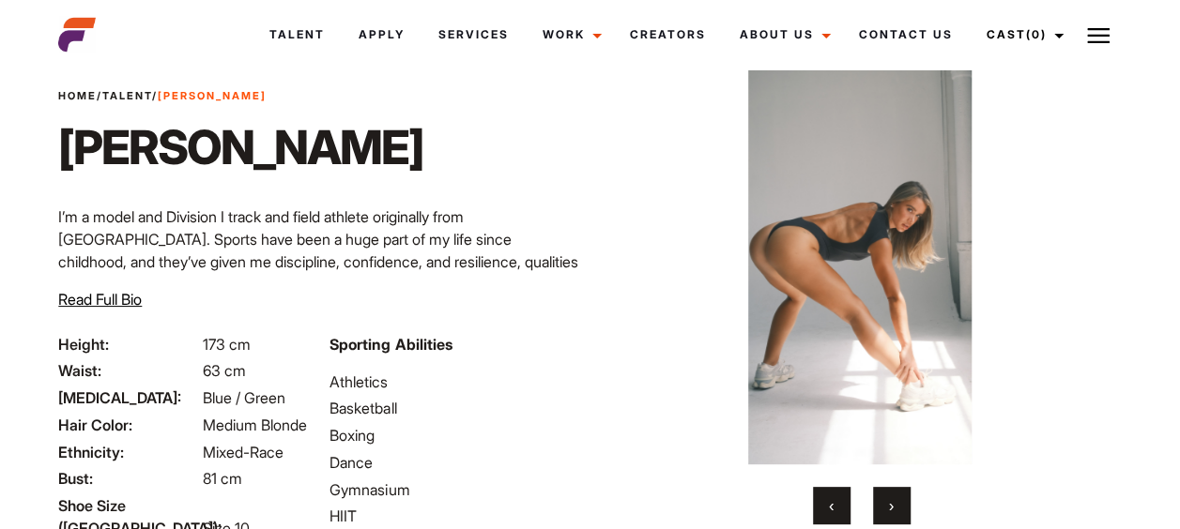
click at [890, 497] on span "›" at bounding box center [891, 505] width 5 height 19
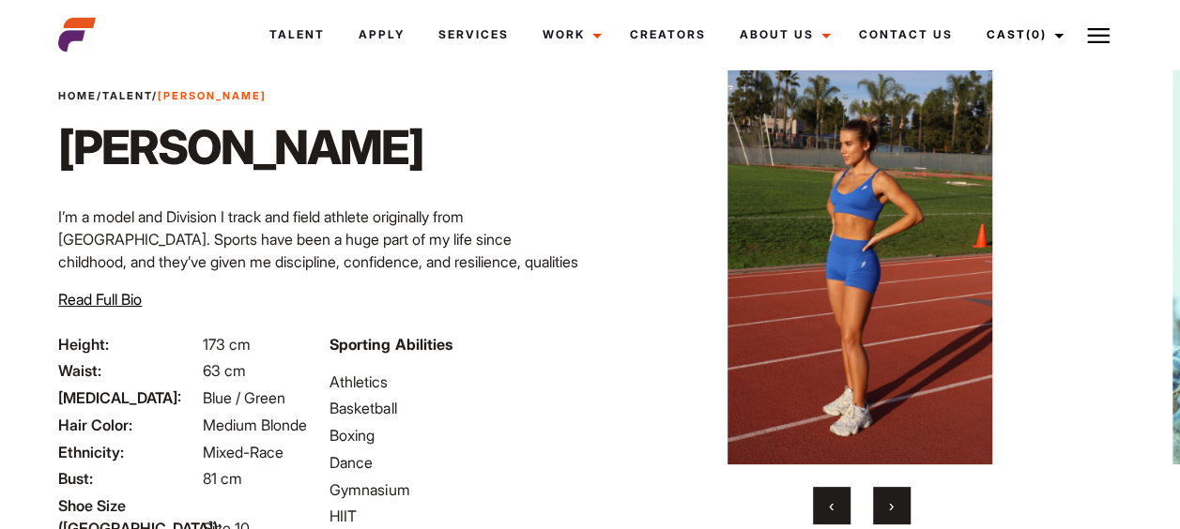
click at [890, 497] on span "›" at bounding box center [891, 505] width 5 height 19
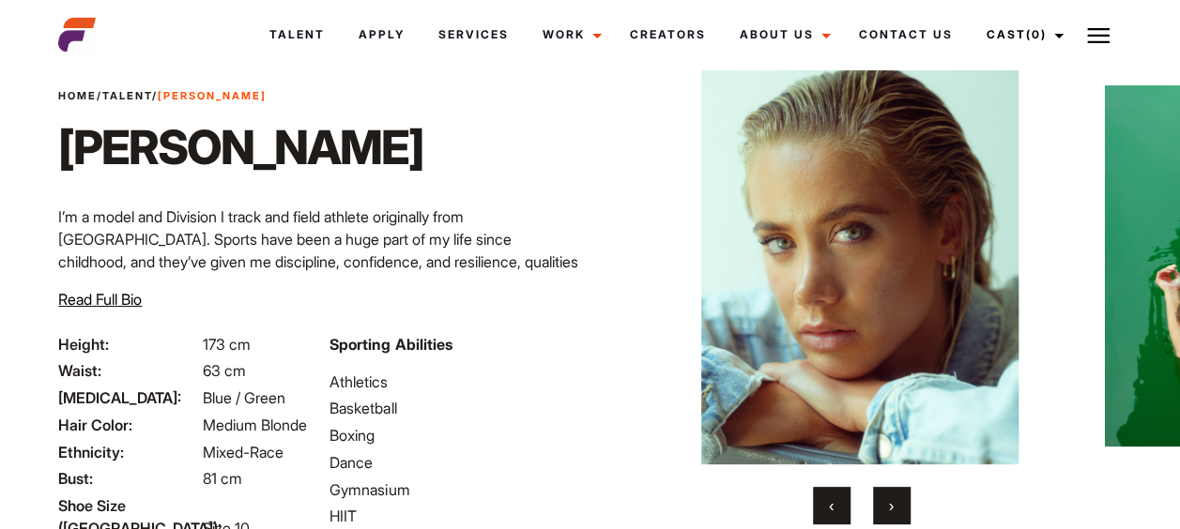
click at [890, 497] on span "›" at bounding box center [891, 505] width 5 height 19
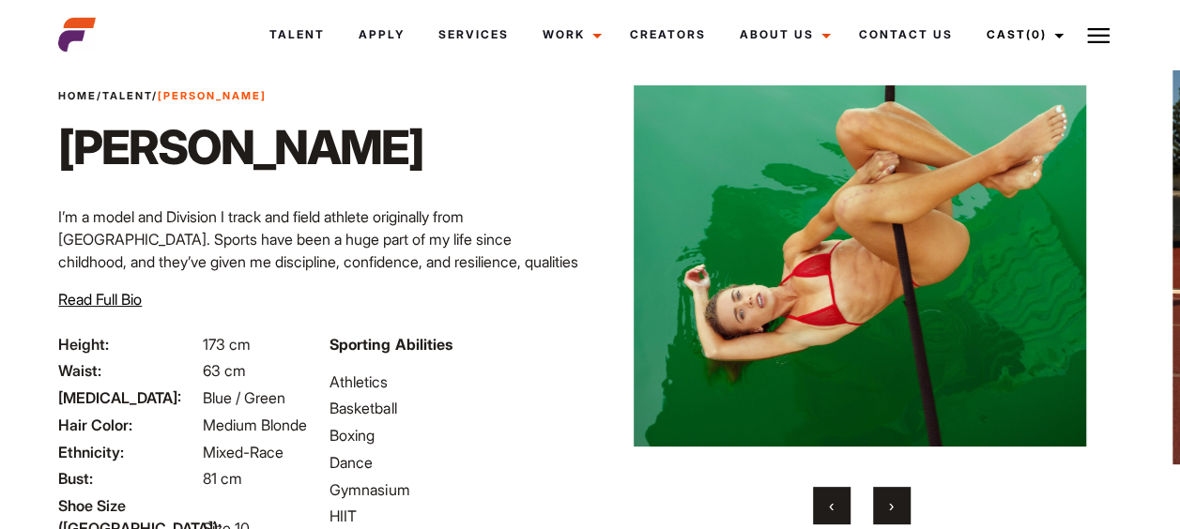
click at [893, 511] on span "›" at bounding box center [891, 505] width 5 height 19
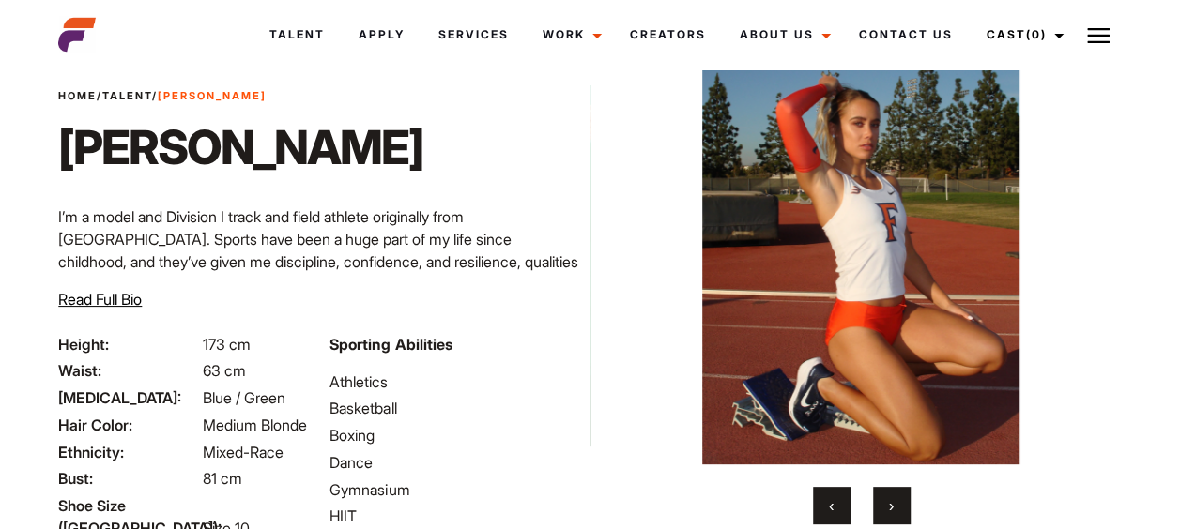
click at [892, 511] on span "›" at bounding box center [891, 505] width 5 height 19
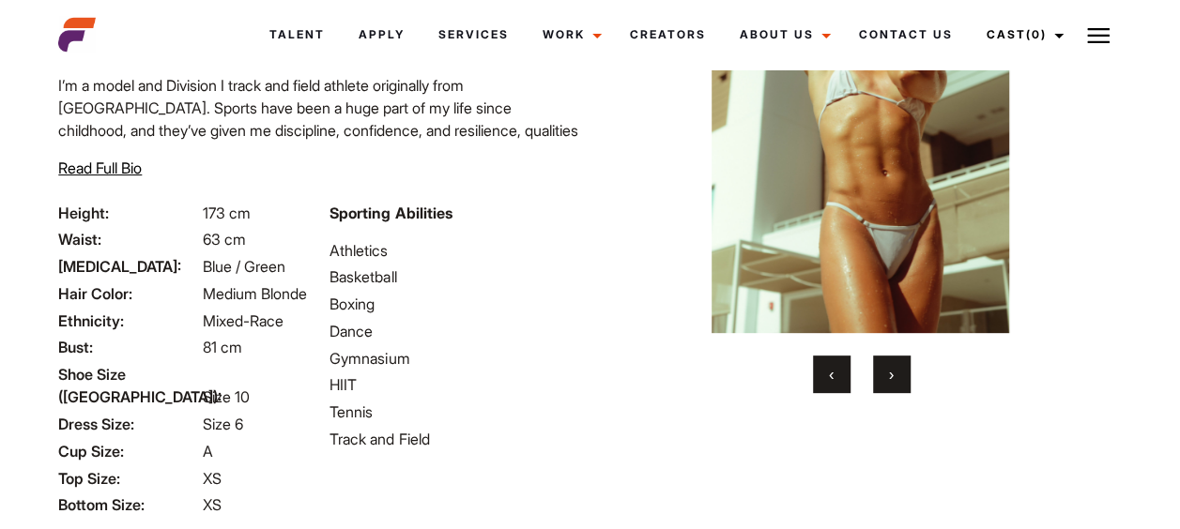
scroll to position [177, 0]
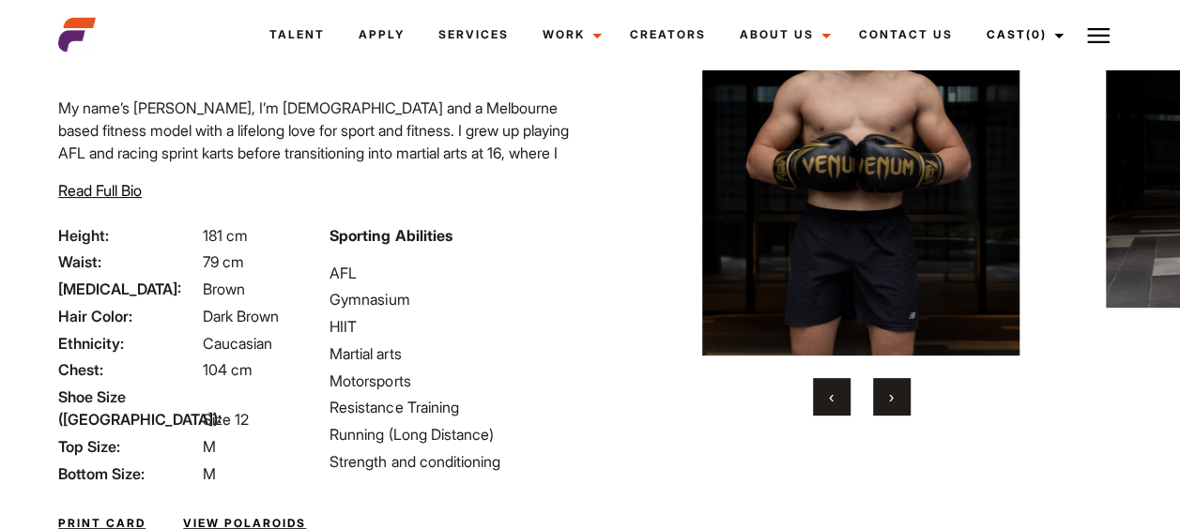
scroll to position [156, 0]
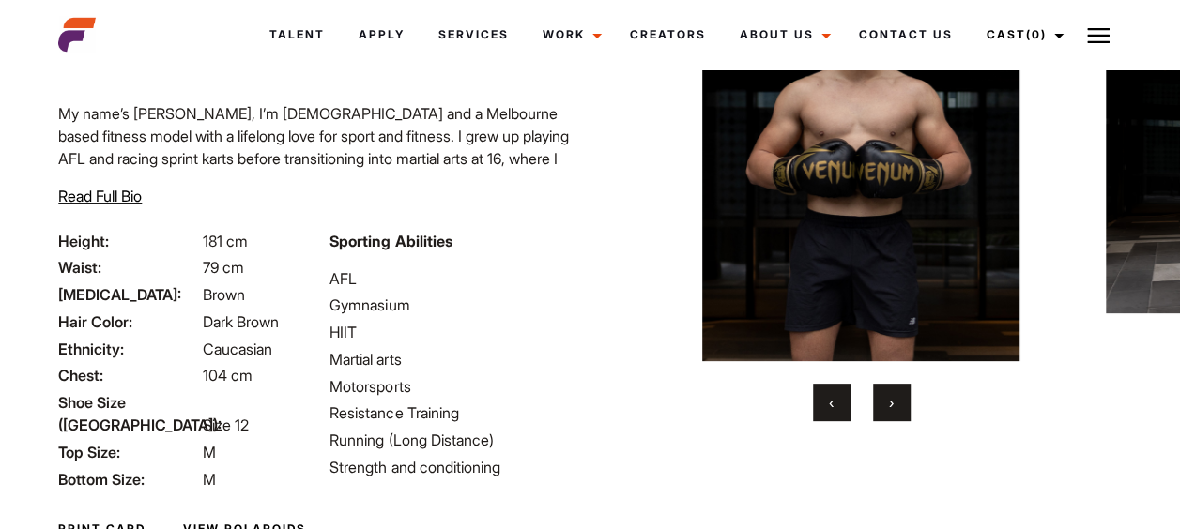
click at [901, 387] on button "›" at bounding box center [892, 403] width 38 height 38
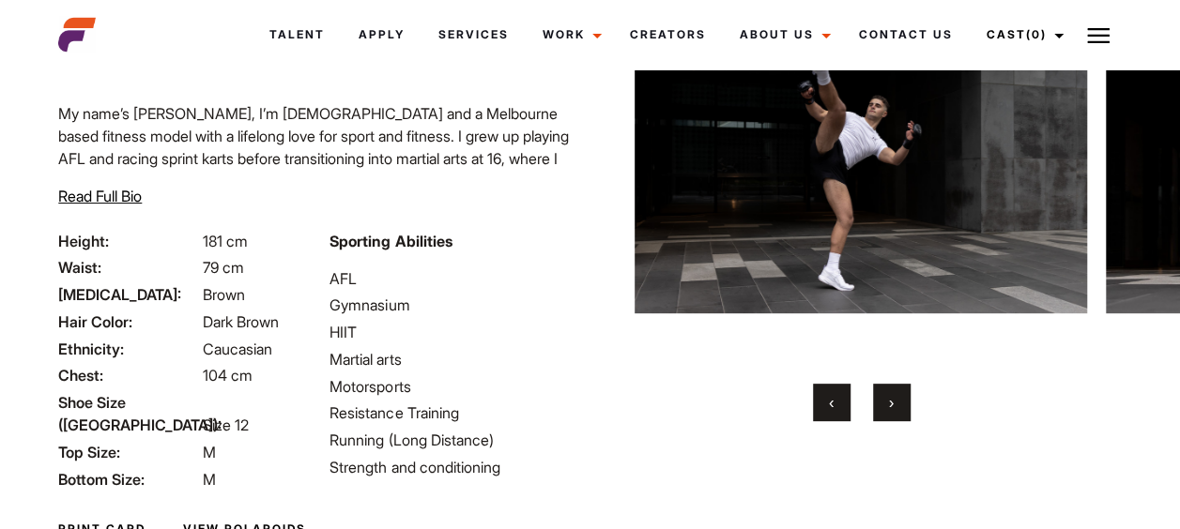
click at [901, 397] on button "›" at bounding box center [892, 403] width 38 height 38
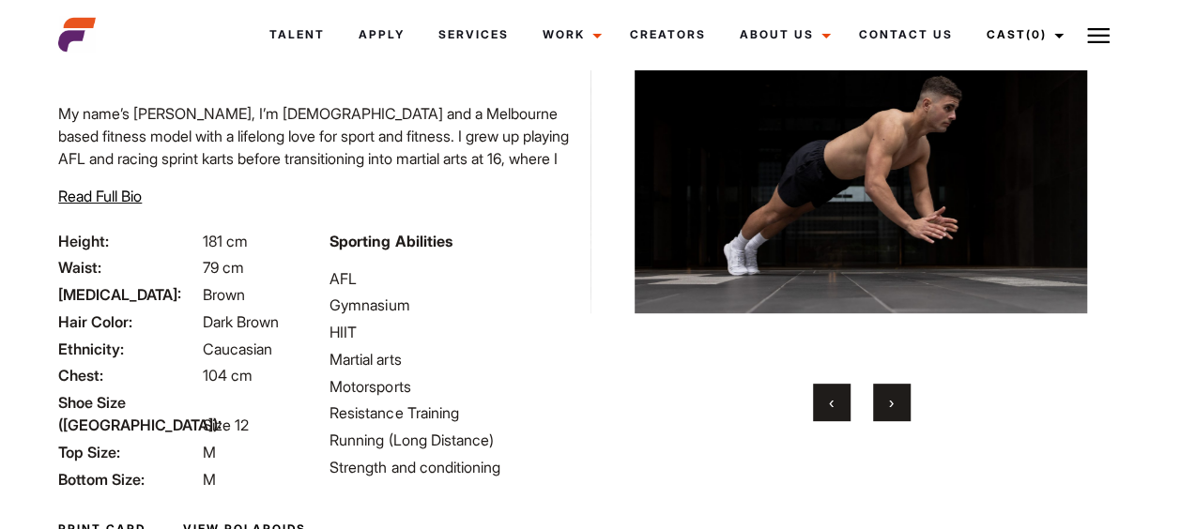
click at [901, 397] on button "›" at bounding box center [892, 403] width 38 height 38
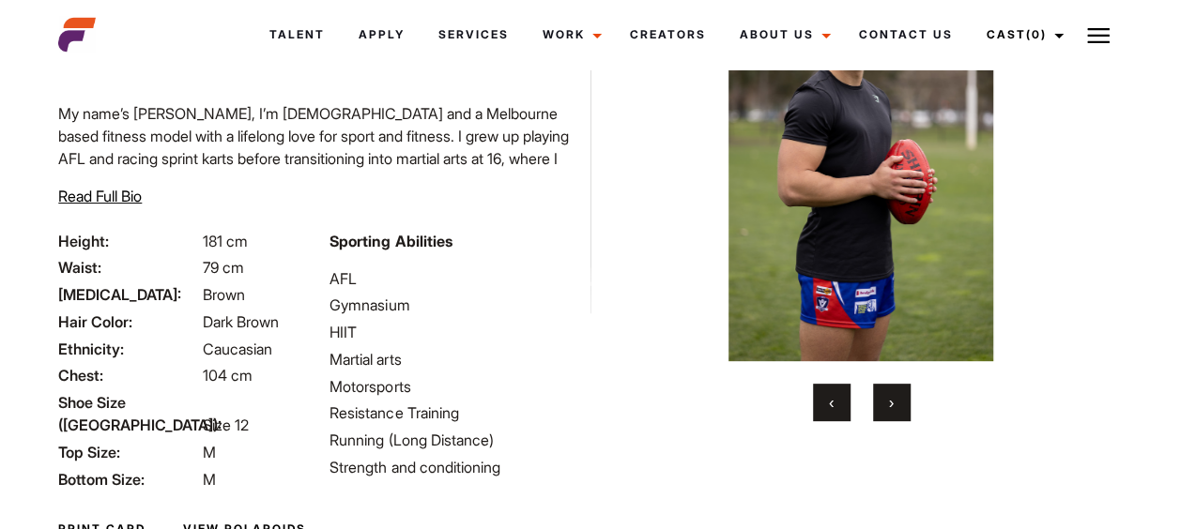
click at [901, 397] on button "›" at bounding box center [892, 403] width 38 height 38
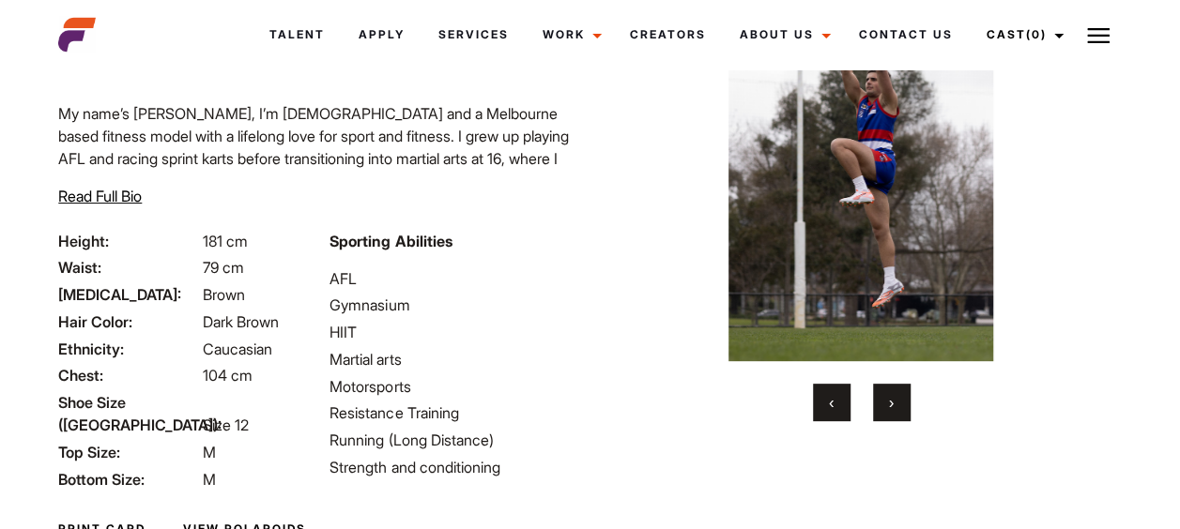
click at [901, 397] on button "›" at bounding box center [892, 403] width 38 height 38
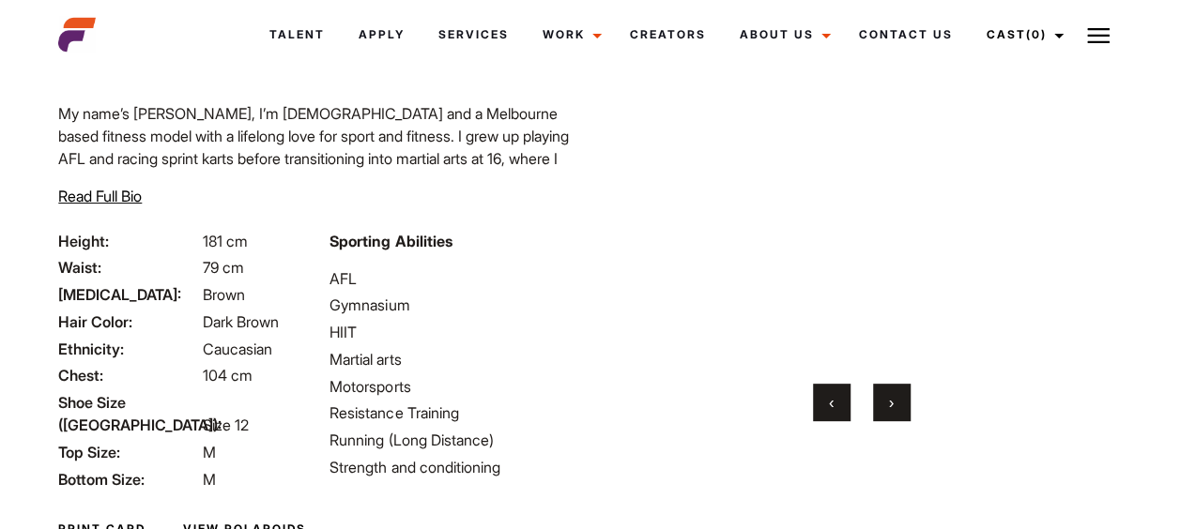
click at [901, 397] on button "›" at bounding box center [892, 403] width 38 height 38
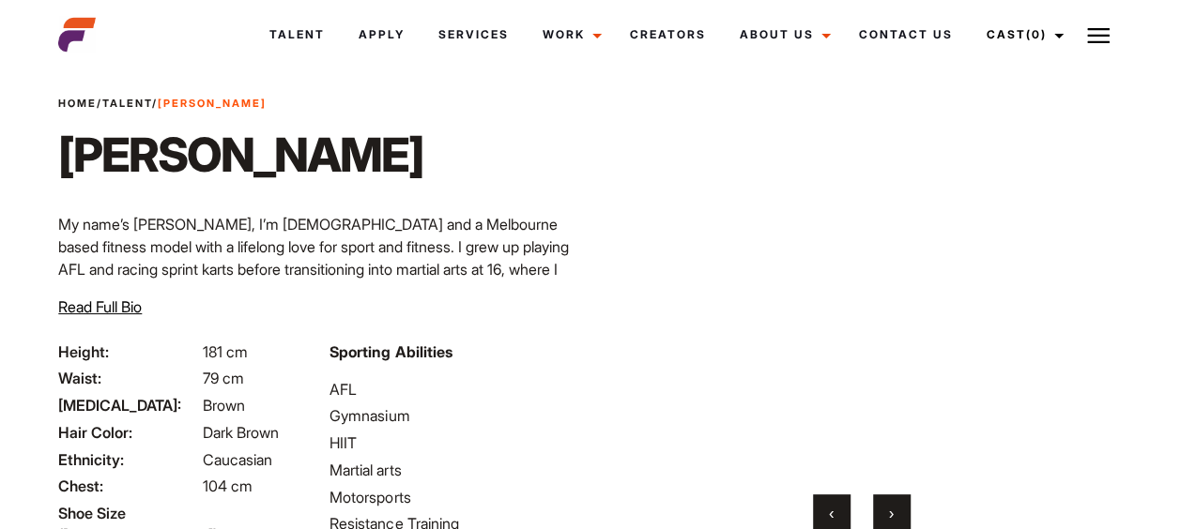
scroll to position [43, 0]
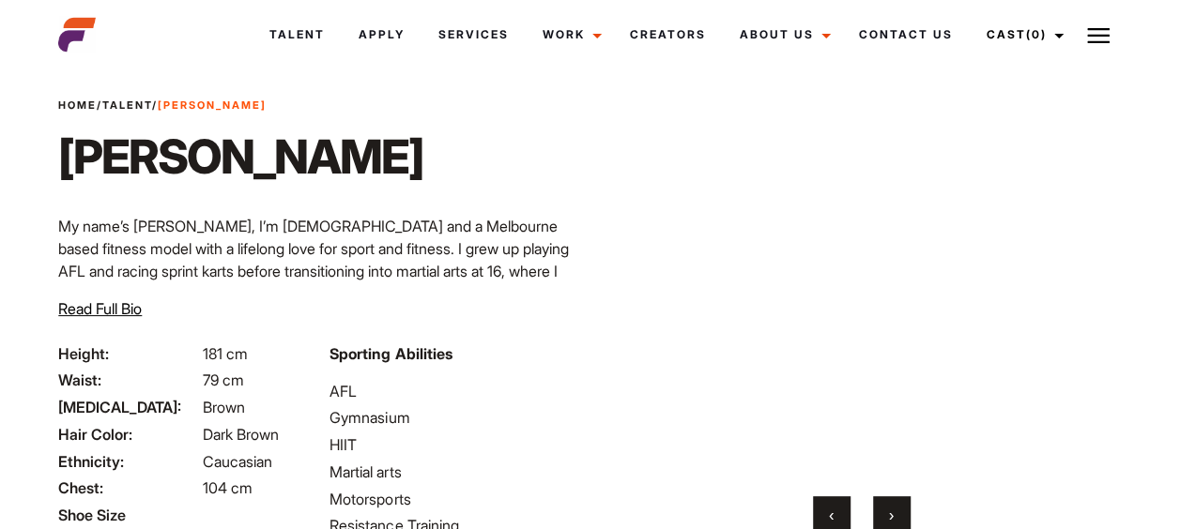
click at [829, 511] on span "‹" at bounding box center [831, 515] width 5 height 19
click at [892, 512] on span "›" at bounding box center [891, 515] width 5 height 19
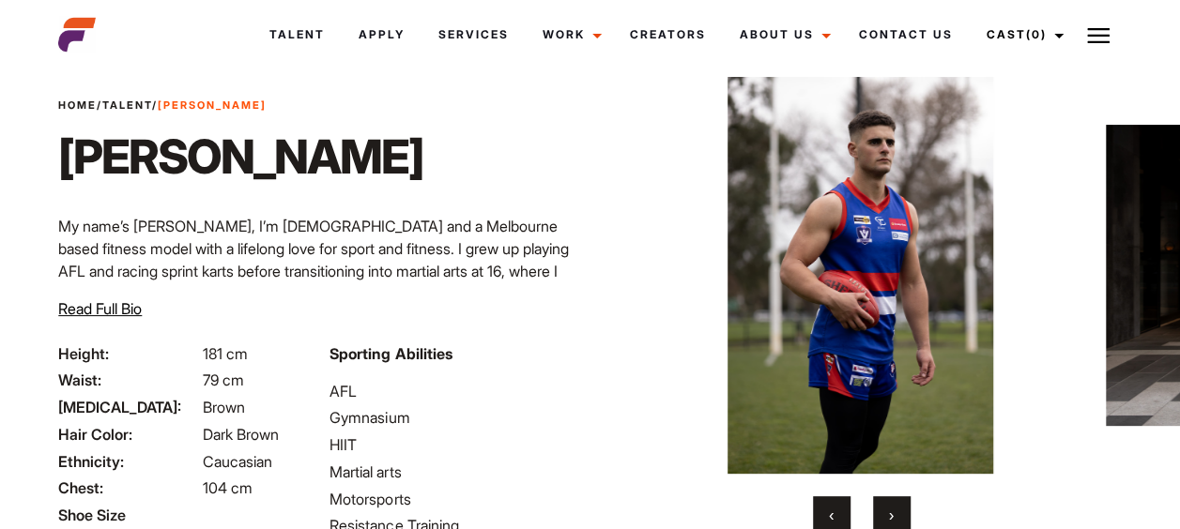
click at [892, 512] on span "›" at bounding box center [891, 515] width 5 height 19
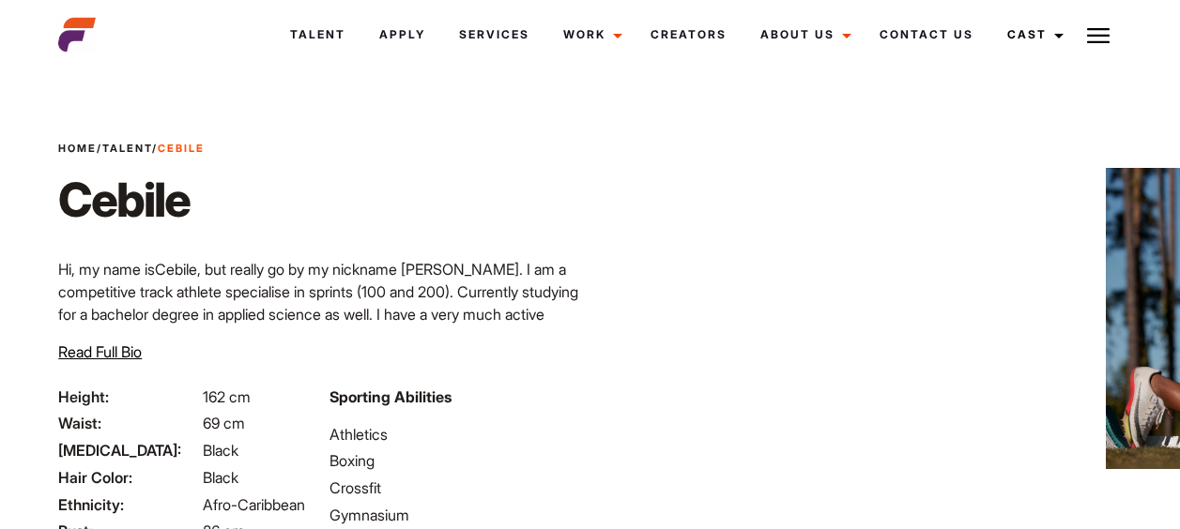
scroll to position [36, 0]
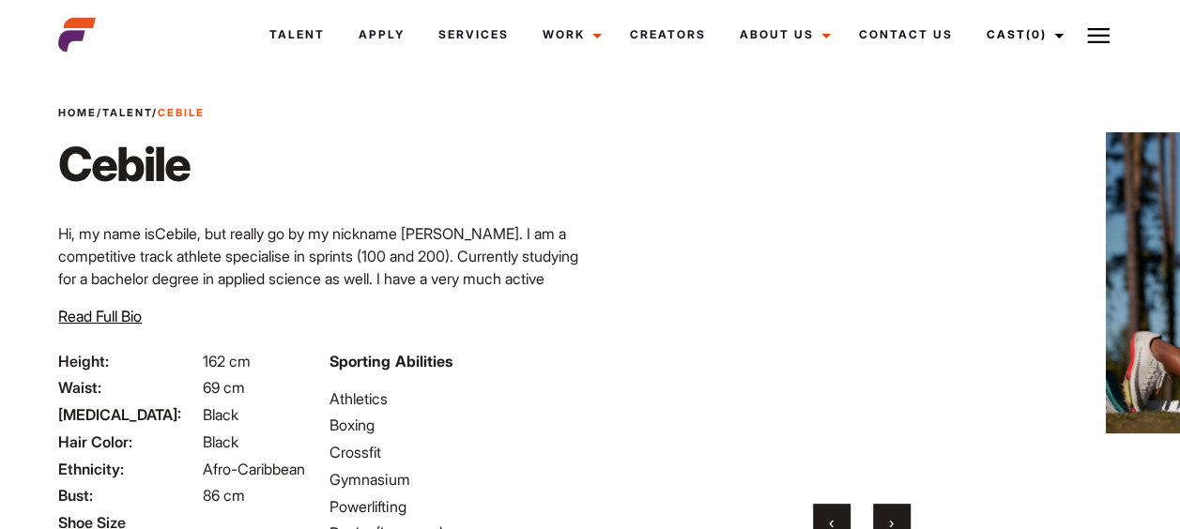
click at [895, 502] on div "Your browser does not support the video tag. Your browser does not support the …" at bounding box center [861, 312] width 452 height 457
click at [896, 510] on button "›" at bounding box center [892, 523] width 38 height 38
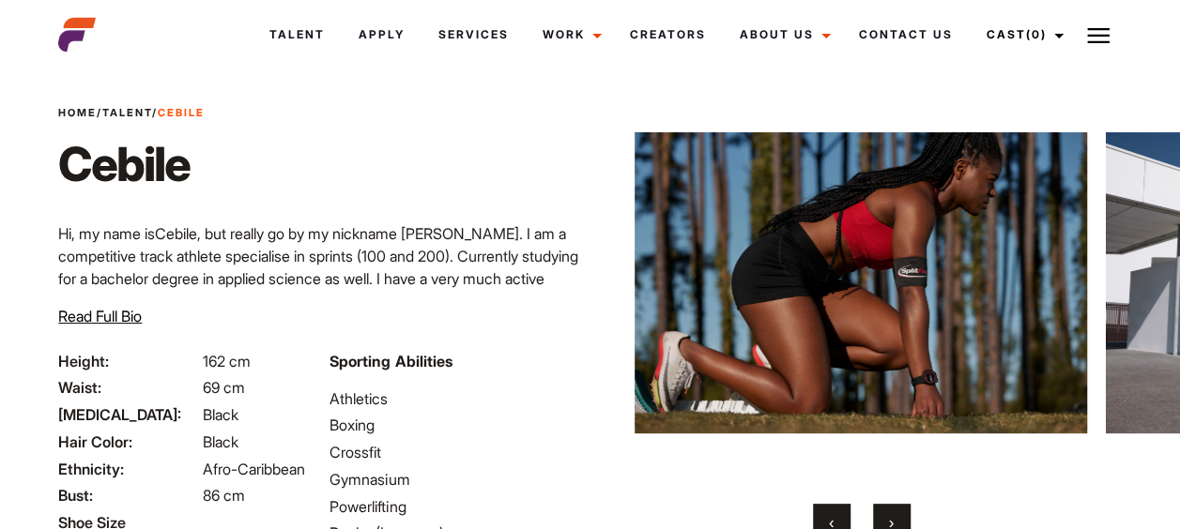
click at [896, 510] on button "›" at bounding box center [892, 523] width 38 height 38
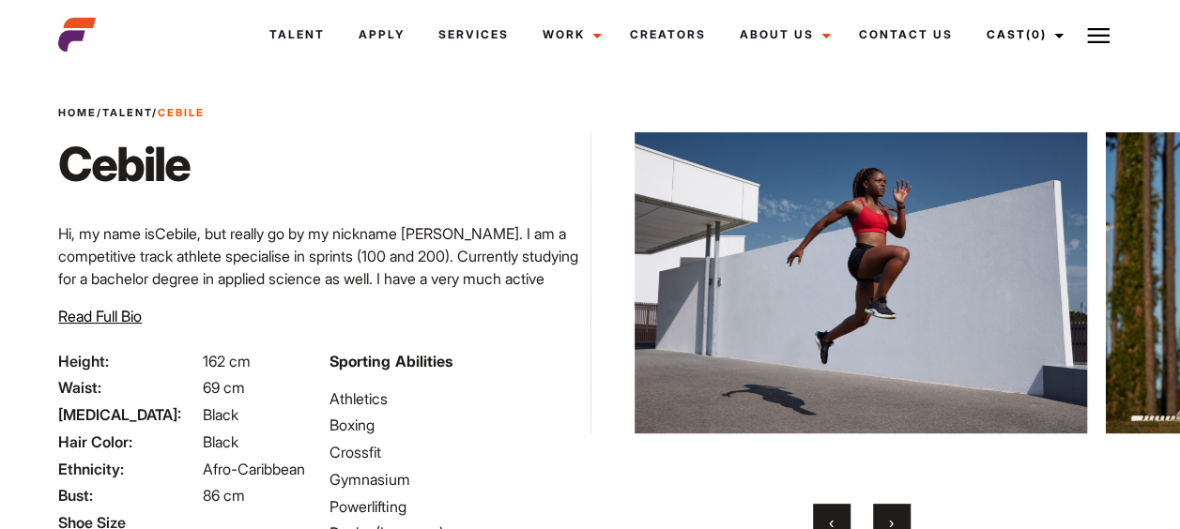
click at [896, 510] on button "›" at bounding box center [892, 523] width 38 height 38
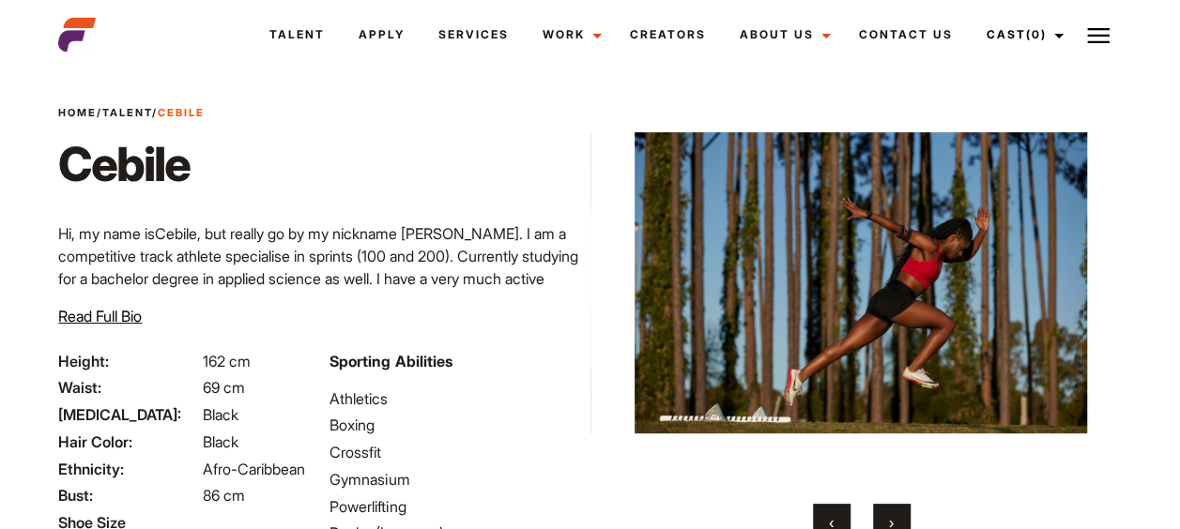
click at [896, 510] on button "›" at bounding box center [892, 523] width 38 height 38
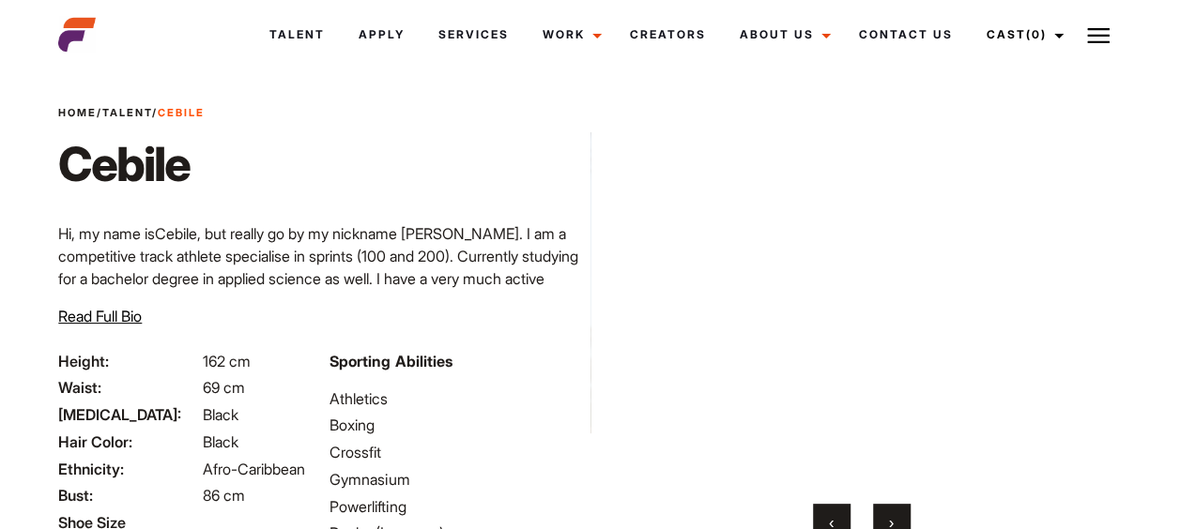
click at [896, 510] on button "›" at bounding box center [892, 523] width 38 height 38
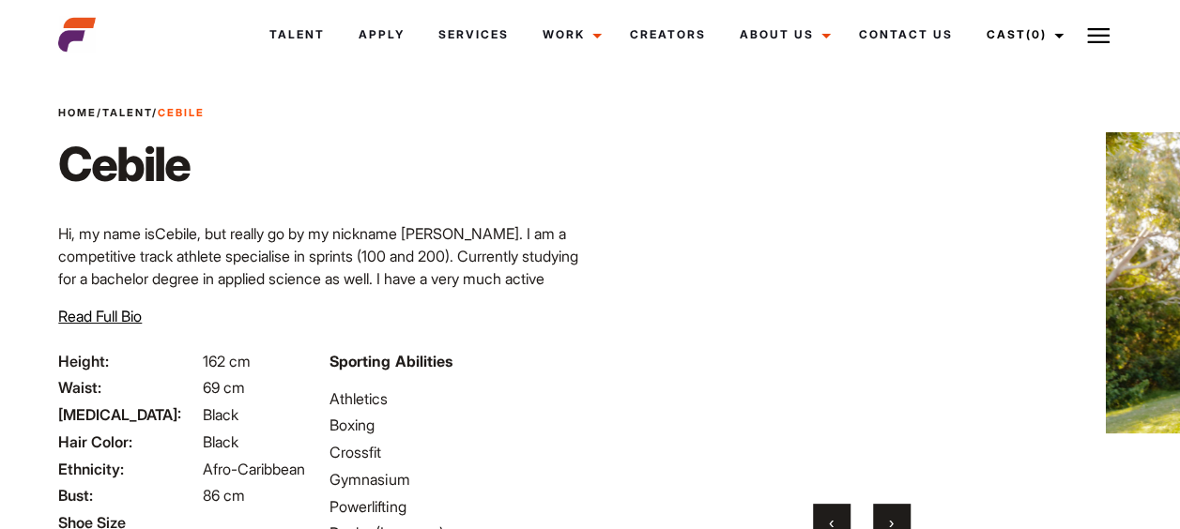
click at [896, 510] on button "›" at bounding box center [892, 523] width 38 height 38
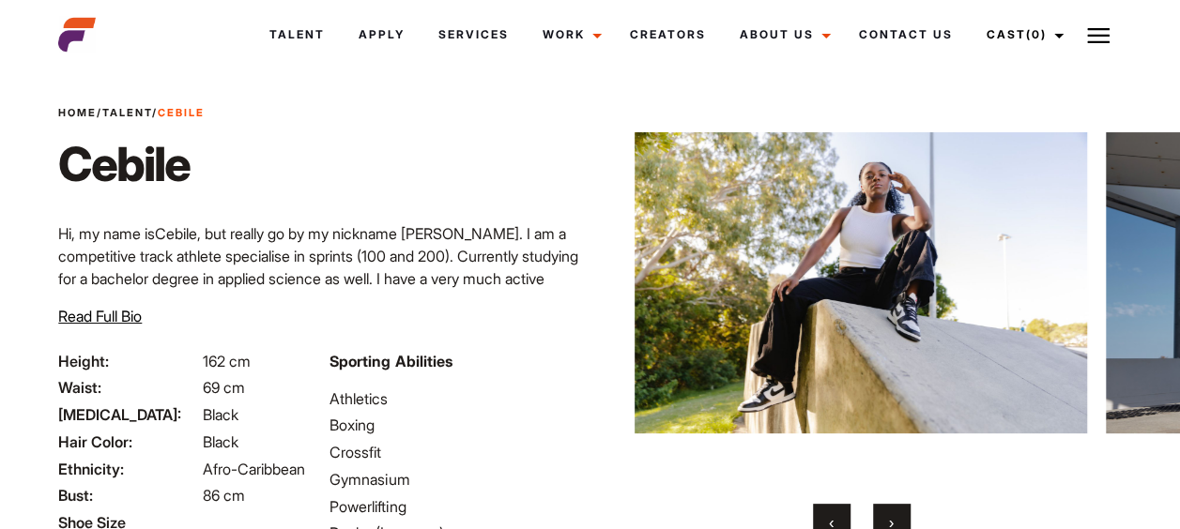
click at [896, 510] on button "›" at bounding box center [892, 523] width 38 height 38
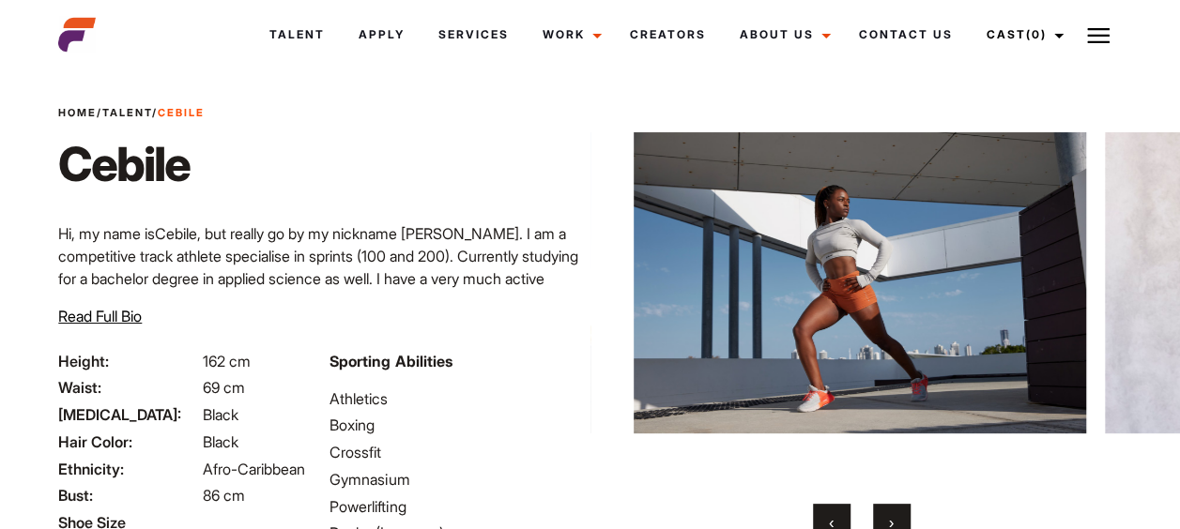
click at [896, 510] on button "›" at bounding box center [892, 523] width 38 height 38
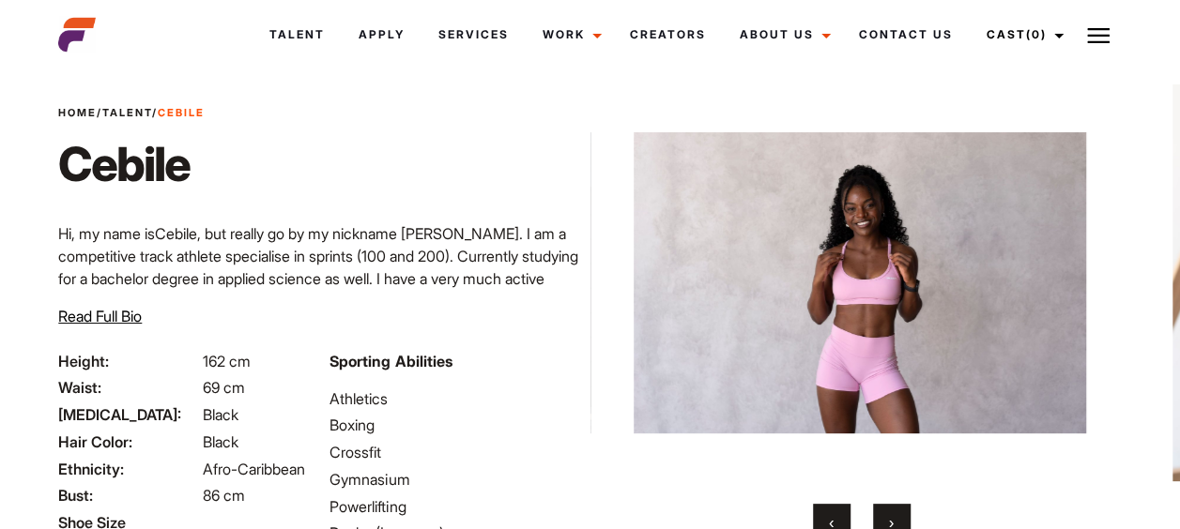
click at [841, 510] on button "‹" at bounding box center [832, 523] width 38 height 38
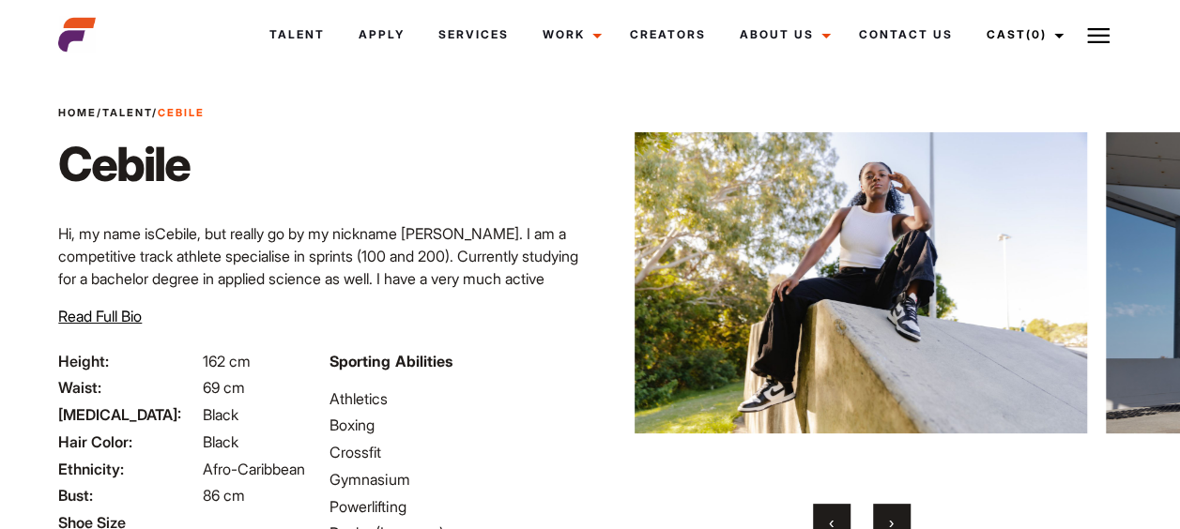
click at [841, 510] on button "‹" at bounding box center [832, 523] width 38 height 38
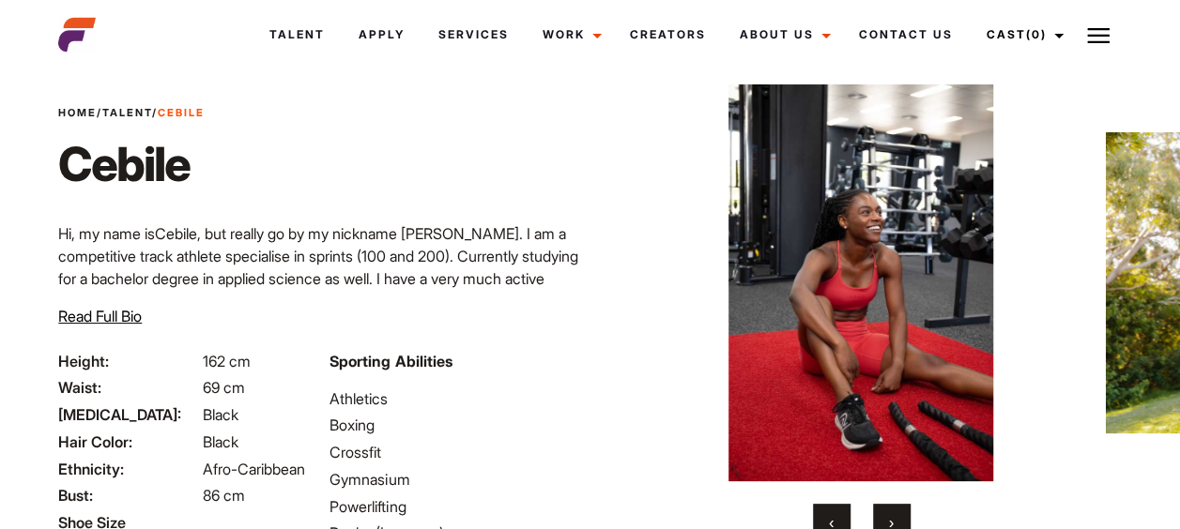
click at [841, 510] on button "‹" at bounding box center [832, 523] width 38 height 38
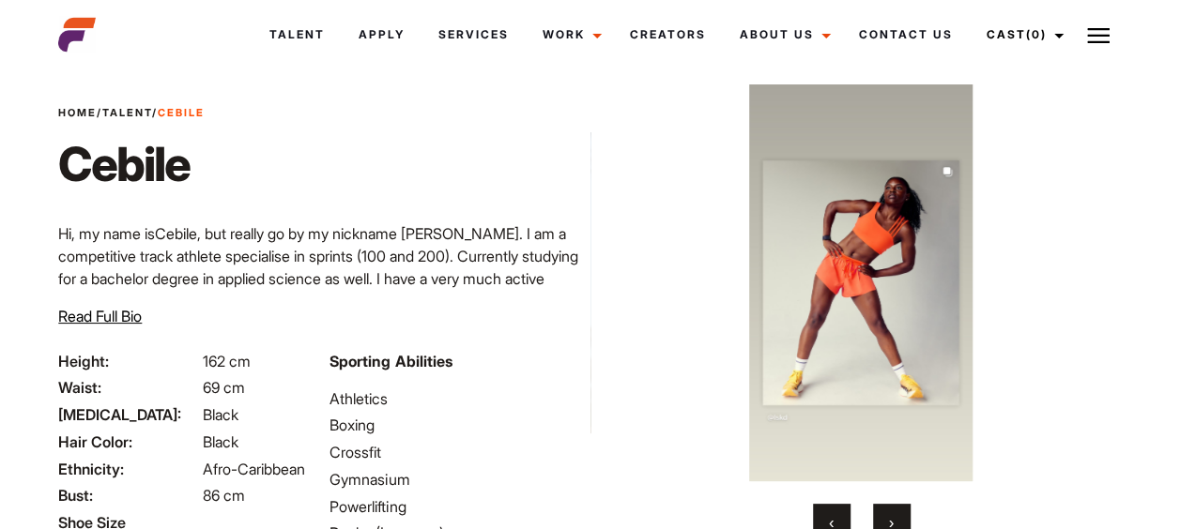
click at [882, 512] on button "›" at bounding box center [892, 523] width 38 height 38
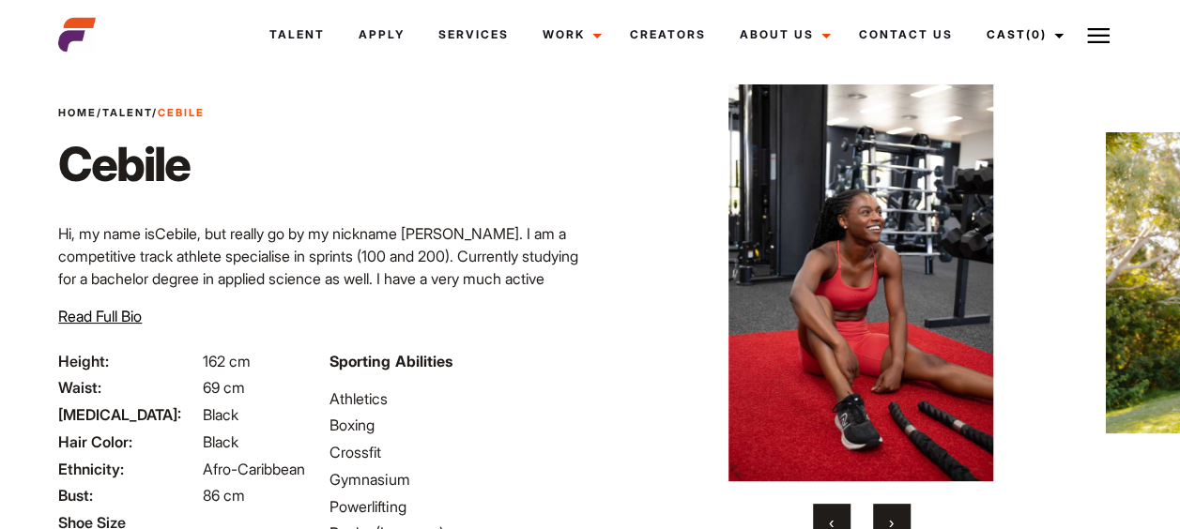
click at [882, 512] on button "›" at bounding box center [892, 523] width 38 height 38
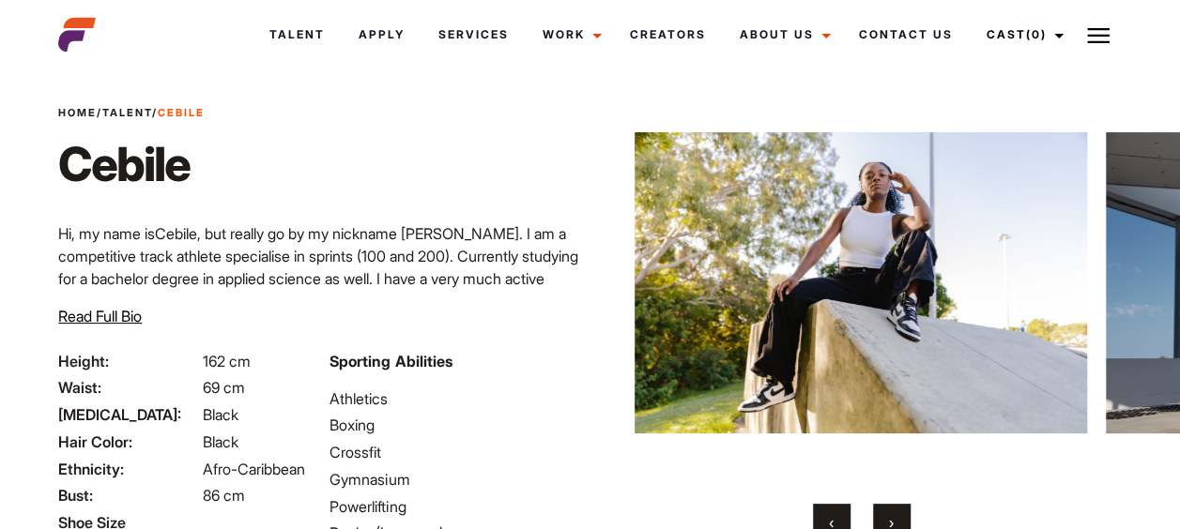
click at [884, 514] on button "›" at bounding box center [892, 523] width 38 height 38
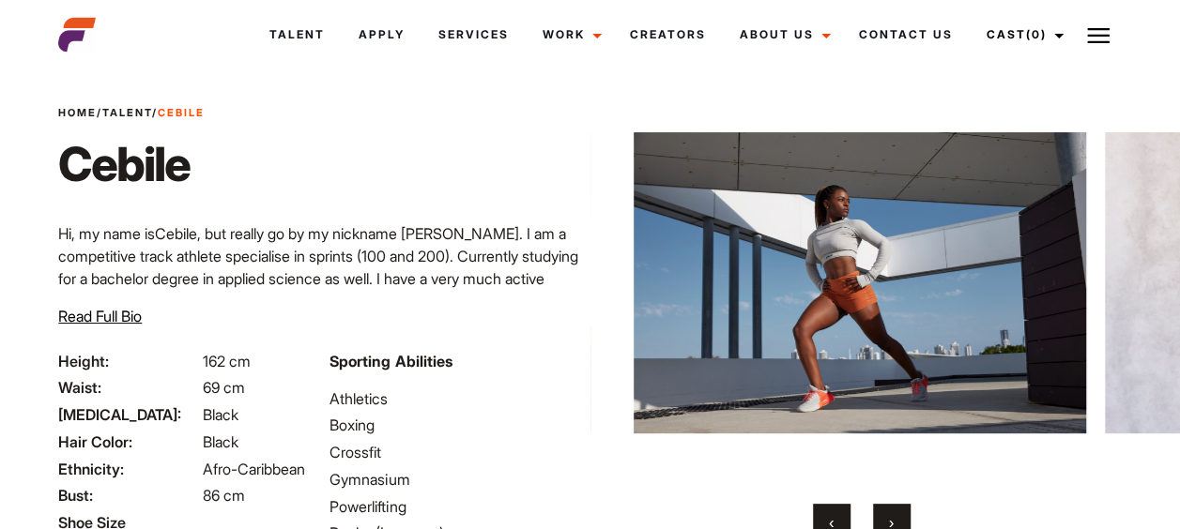
click at [898, 515] on button "›" at bounding box center [892, 523] width 38 height 38
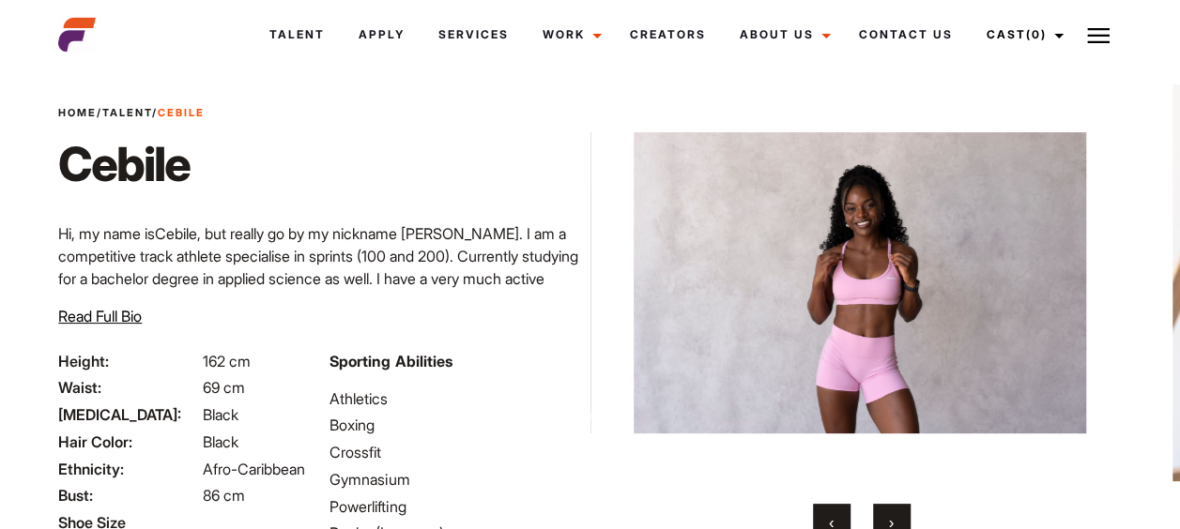
click at [899, 507] on button "›" at bounding box center [892, 523] width 38 height 38
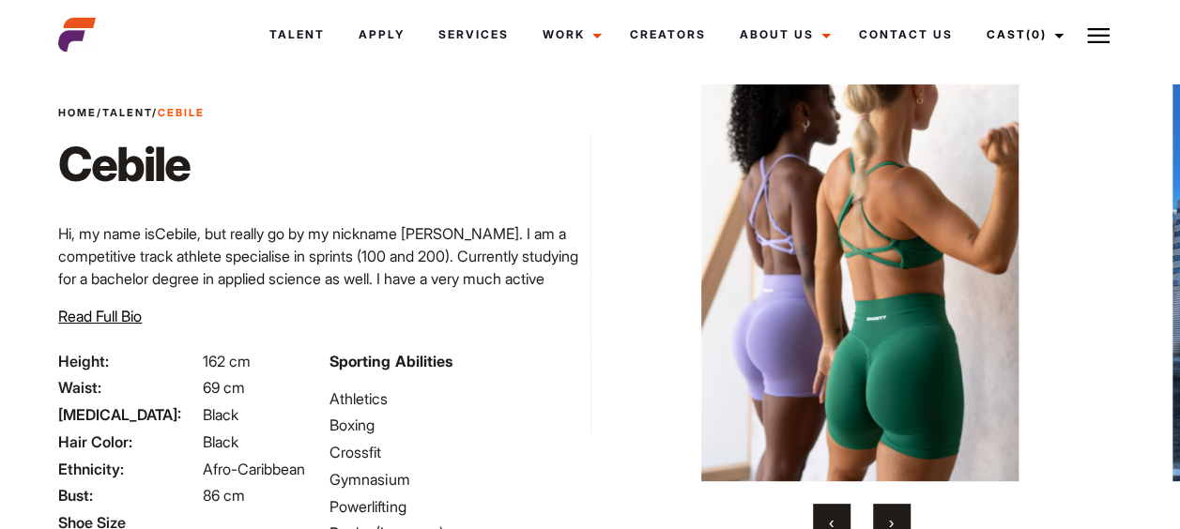
click at [899, 507] on button "›" at bounding box center [892, 523] width 38 height 38
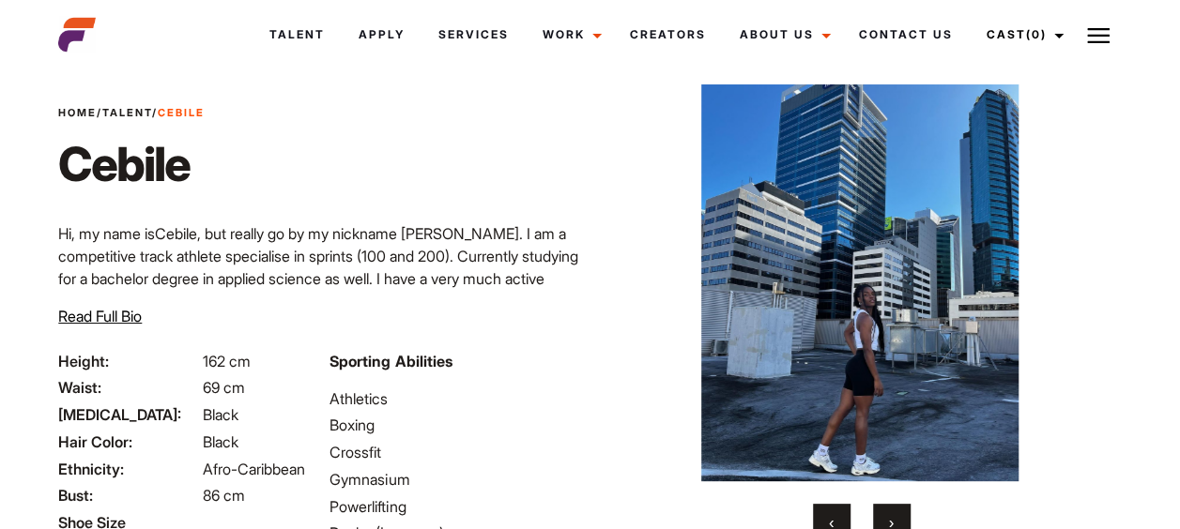
click at [899, 507] on button "›" at bounding box center [892, 523] width 38 height 38
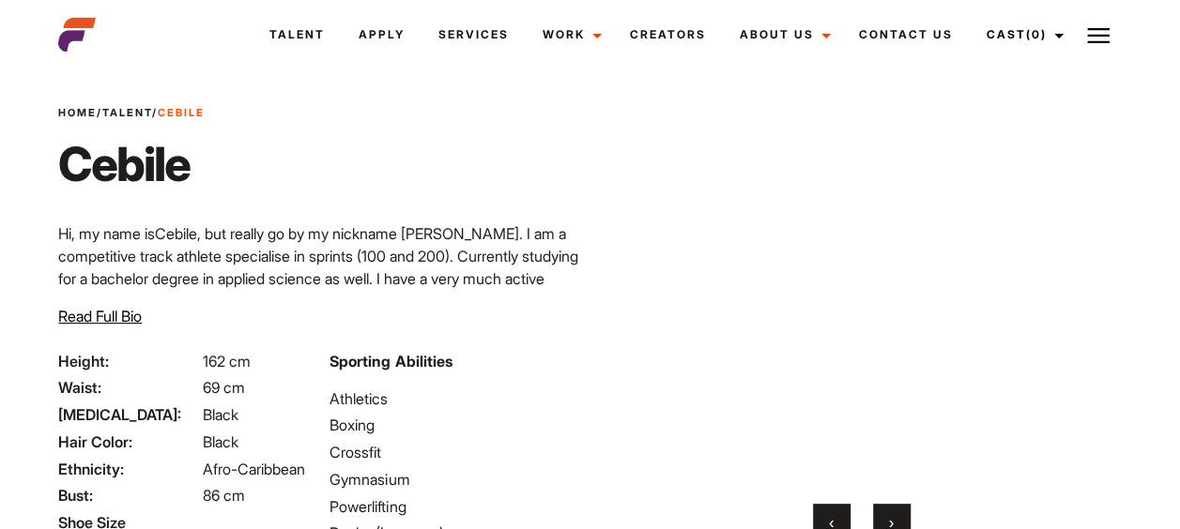
click at [899, 507] on button "›" at bounding box center [892, 523] width 38 height 38
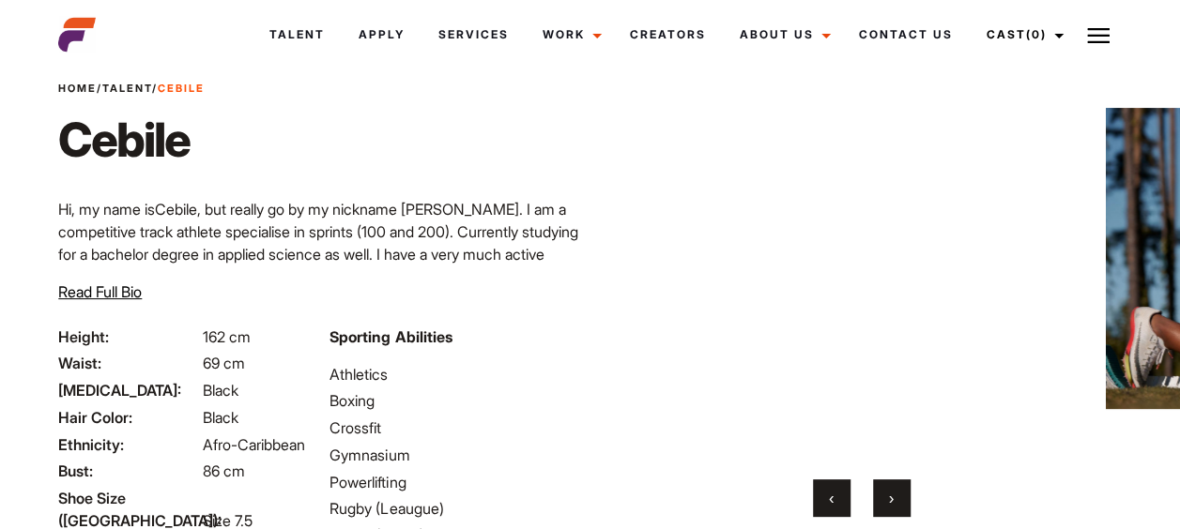
scroll to position [62, 0]
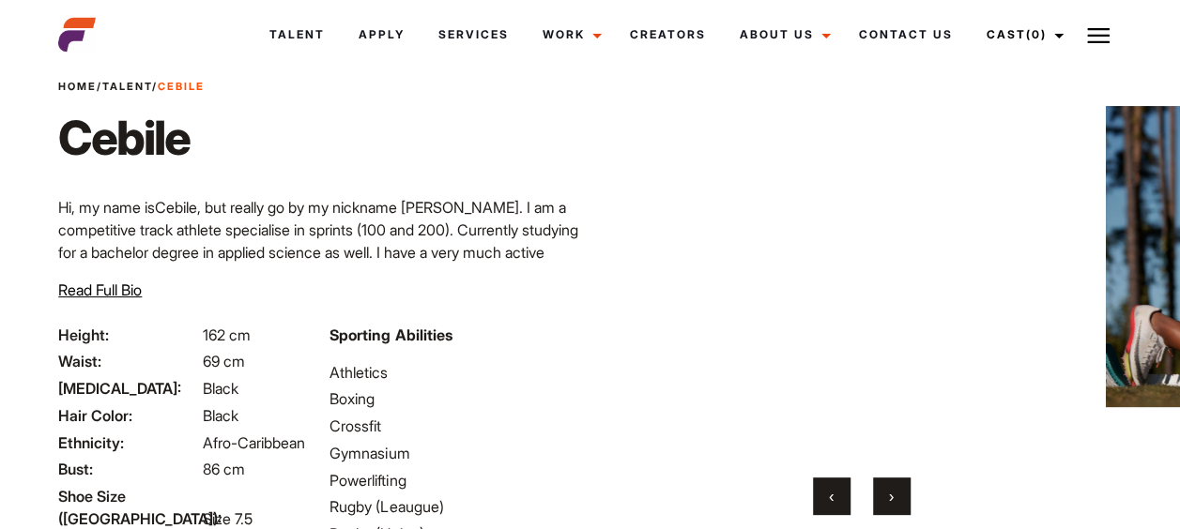
click at [892, 501] on span "›" at bounding box center [891, 496] width 5 height 19
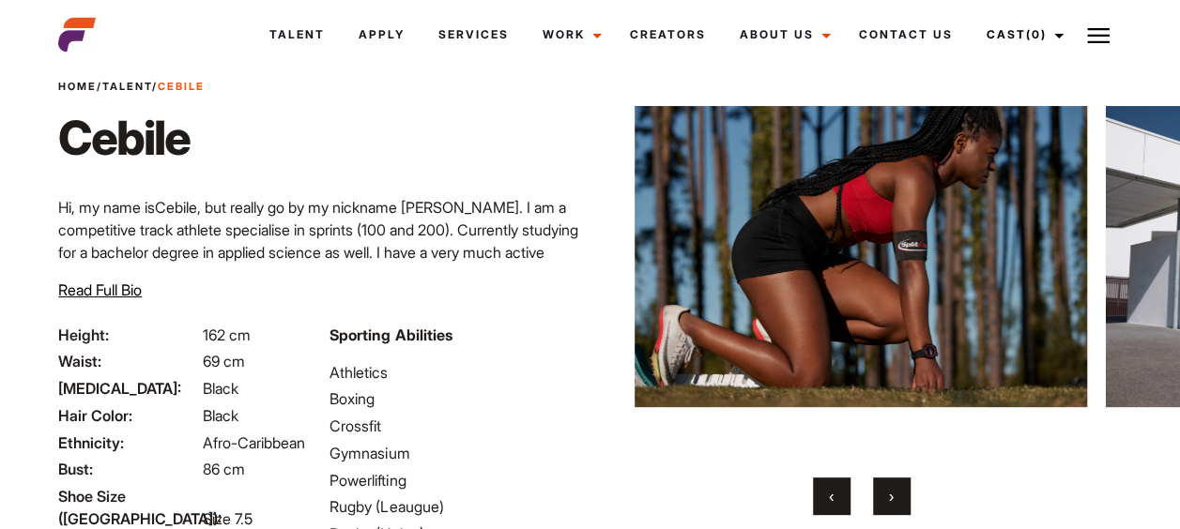
click at [892, 501] on span "›" at bounding box center [891, 496] width 5 height 19
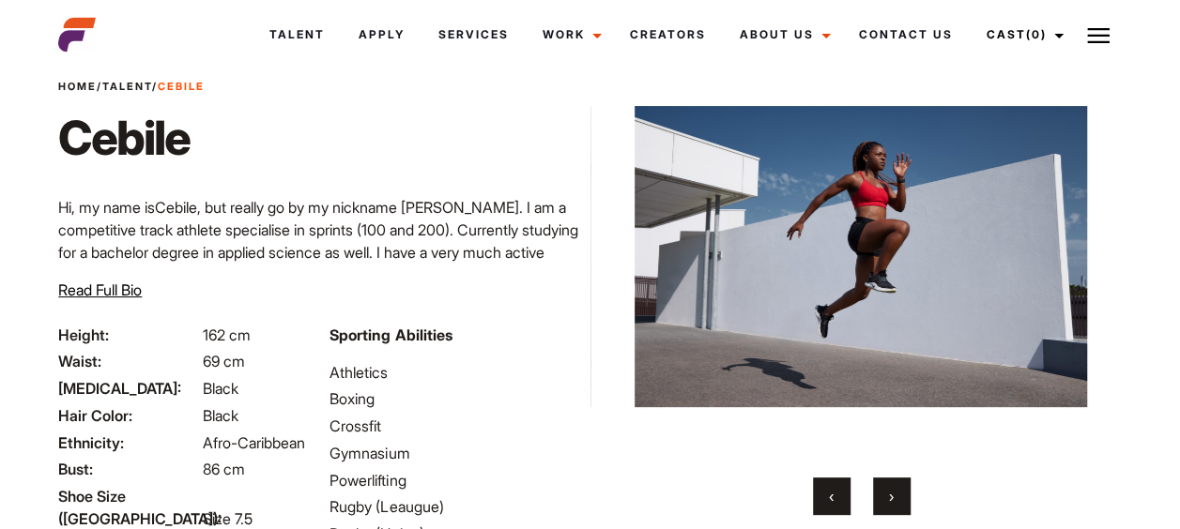
click at [892, 501] on span "›" at bounding box center [891, 496] width 5 height 19
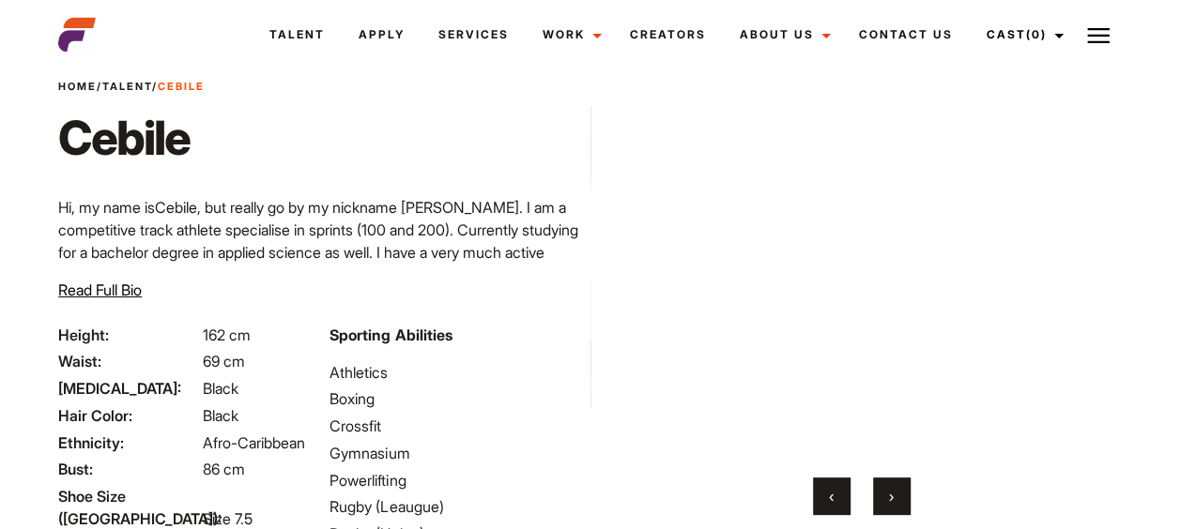
click at [892, 501] on span "›" at bounding box center [891, 496] width 5 height 19
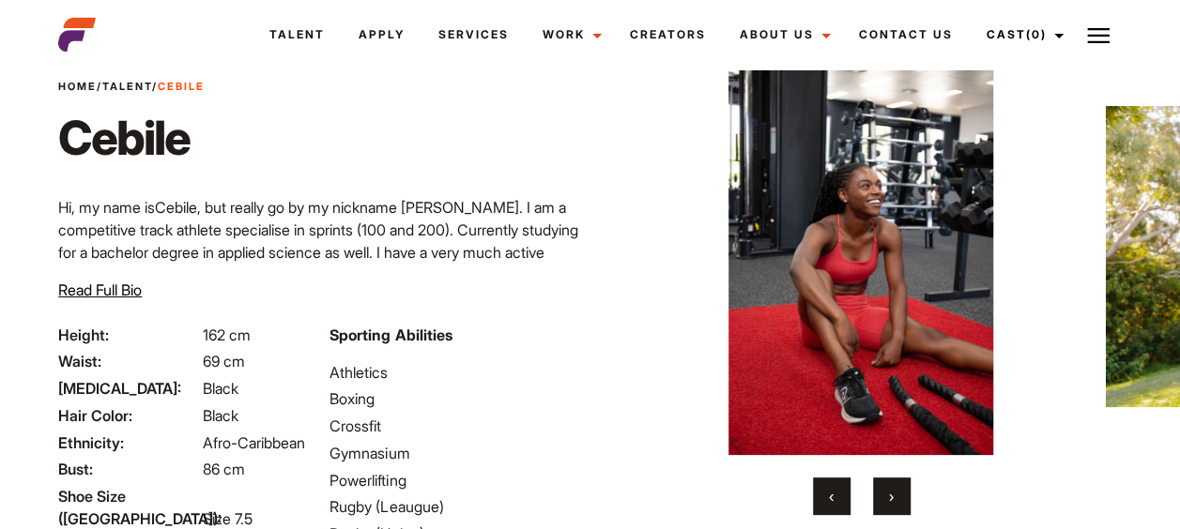
click at [892, 501] on span "›" at bounding box center [891, 496] width 5 height 19
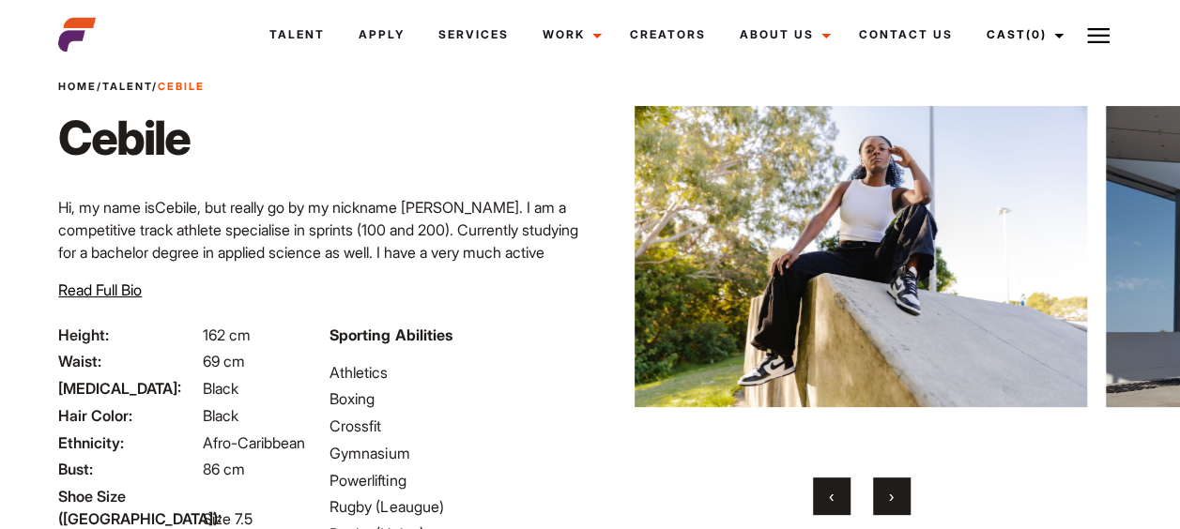
click at [843, 500] on button "‹" at bounding box center [832, 497] width 38 height 38
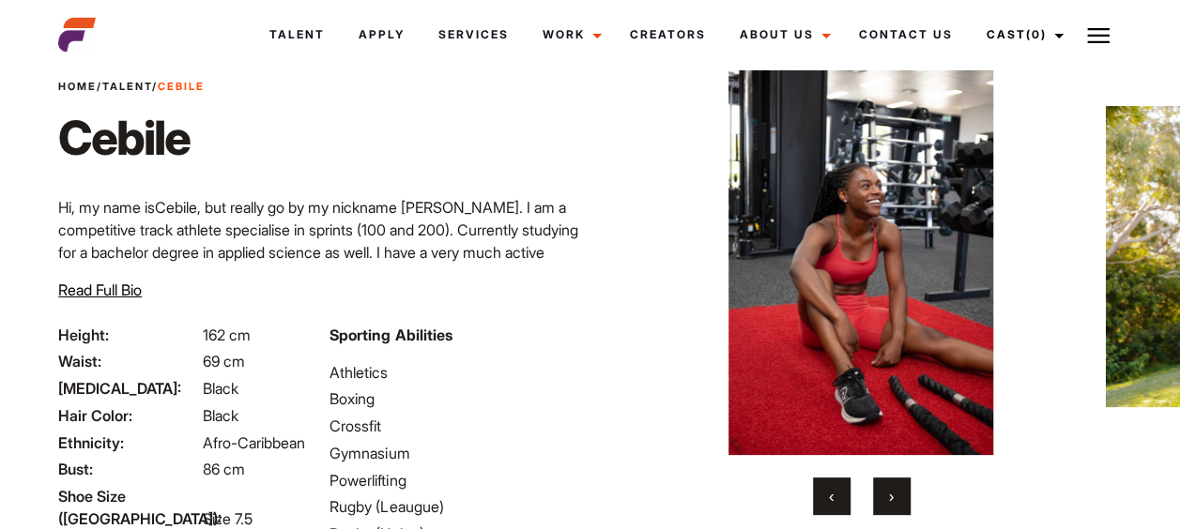
click at [905, 509] on button "›" at bounding box center [892, 497] width 38 height 38
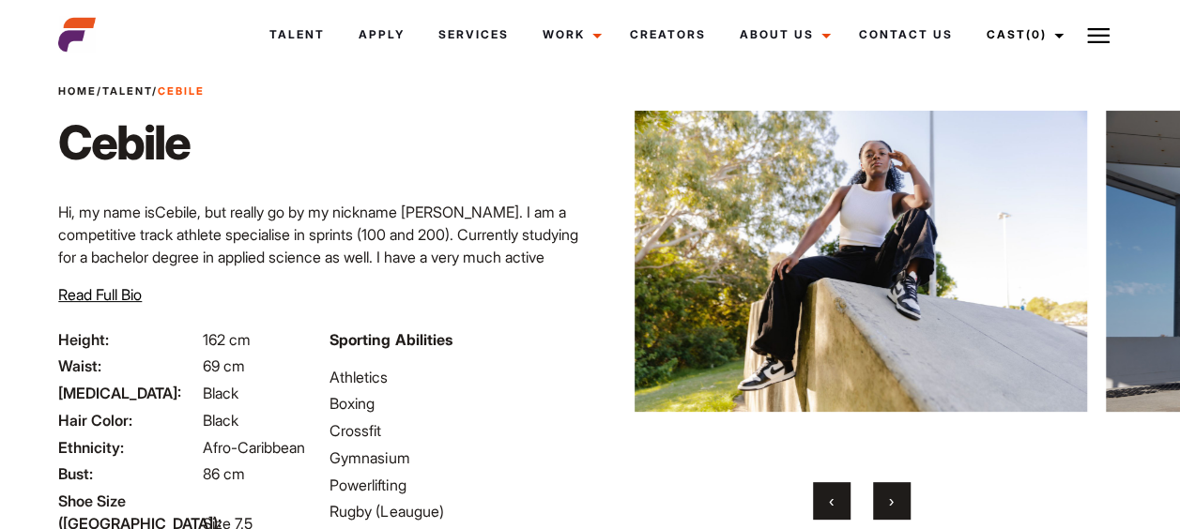
scroll to position [54, 0]
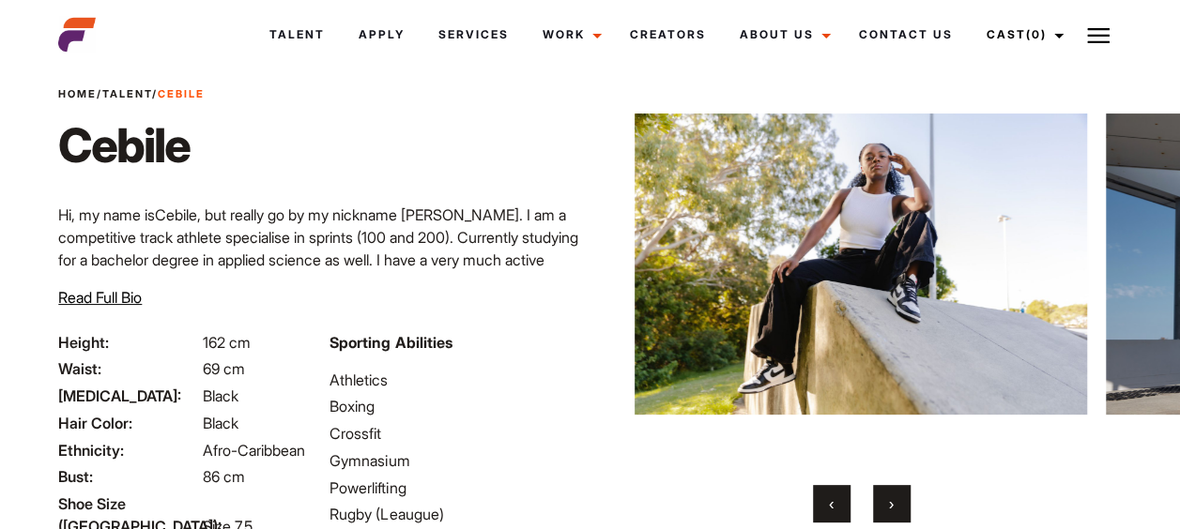
click at [892, 499] on span "›" at bounding box center [891, 504] width 5 height 19
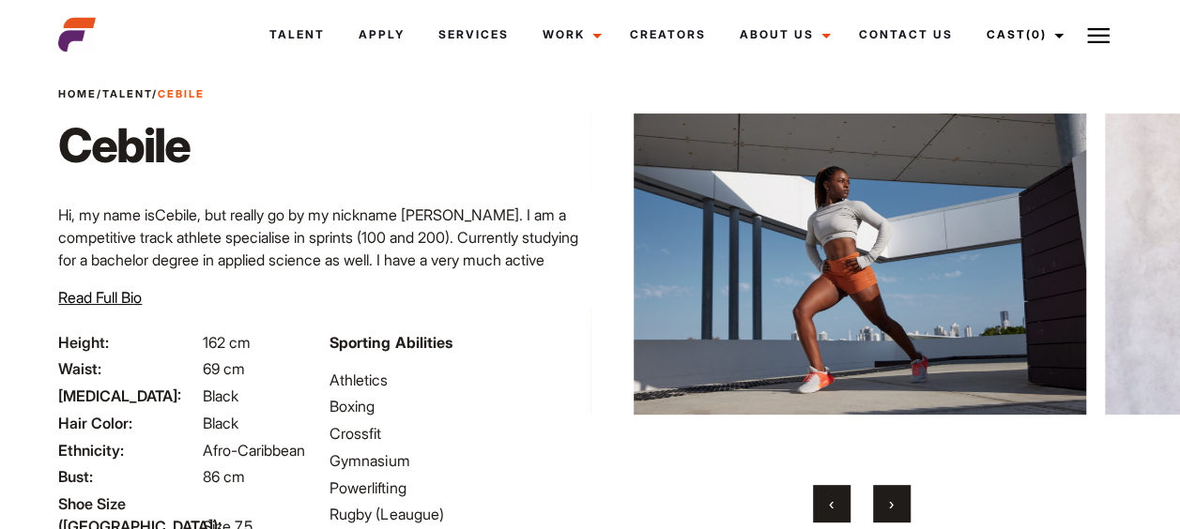
click at [892, 499] on span "›" at bounding box center [891, 504] width 5 height 19
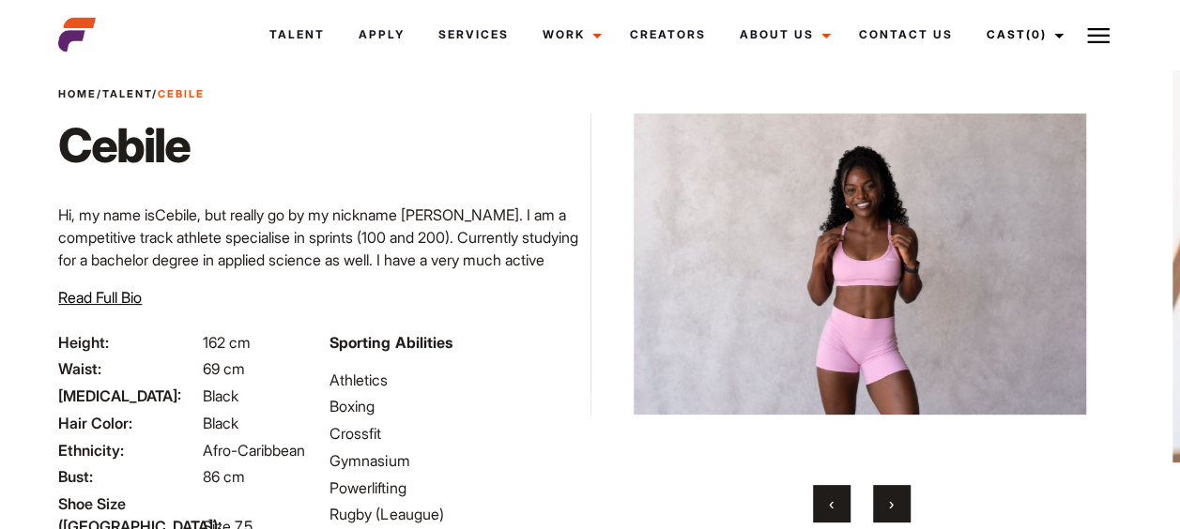
click at [892, 499] on span "›" at bounding box center [891, 504] width 5 height 19
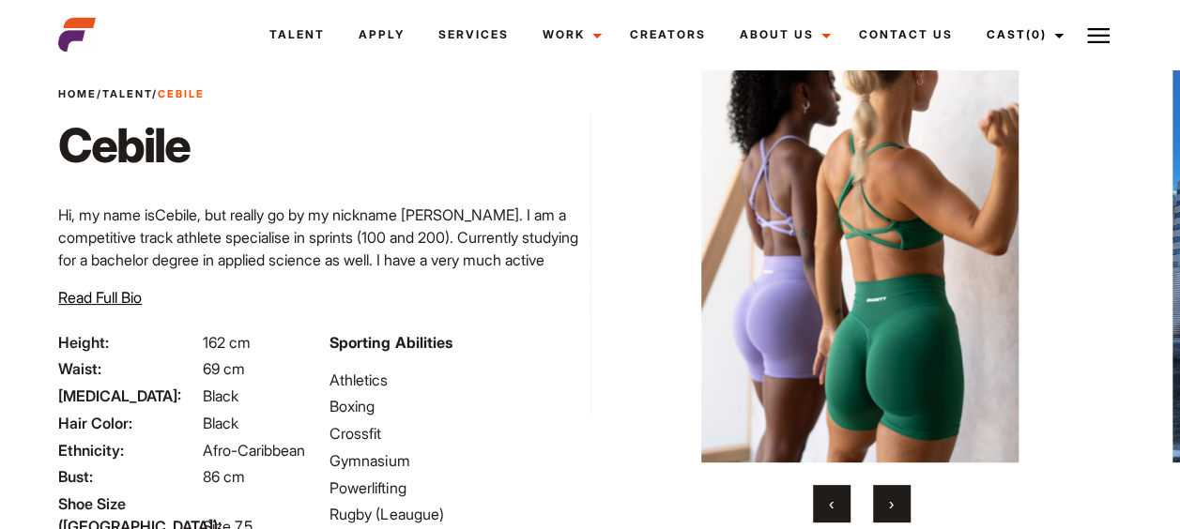
click at [892, 499] on span "›" at bounding box center [891, 504] width 5 height 19
